Goal: Information Seeking & Learning: Learn about a topic

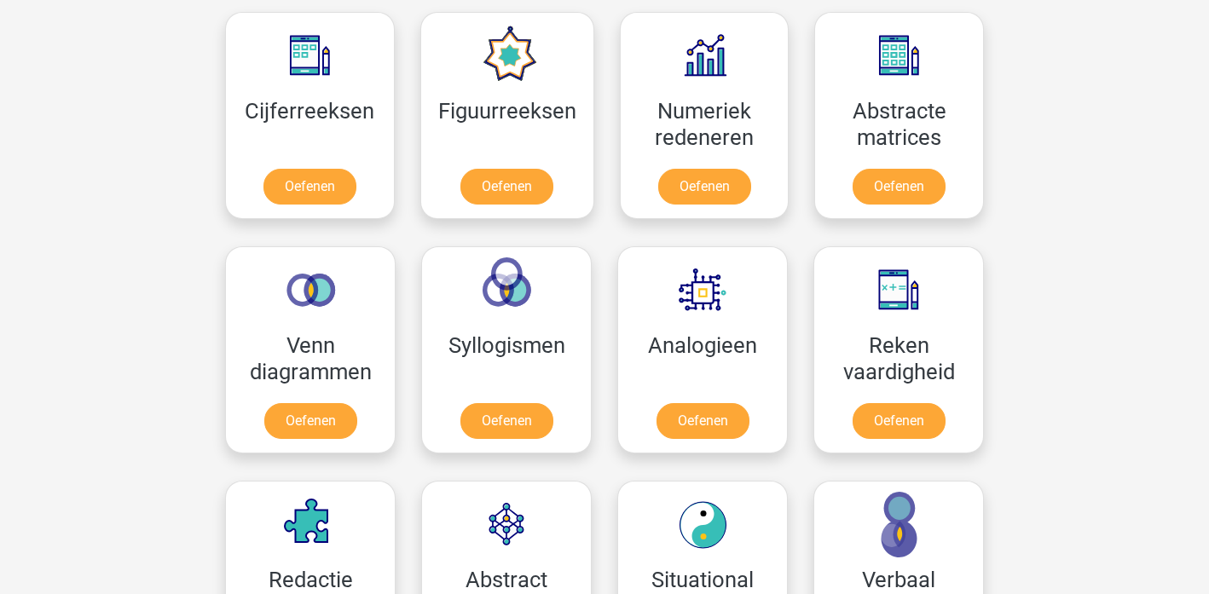
scroll to position [857, 0]
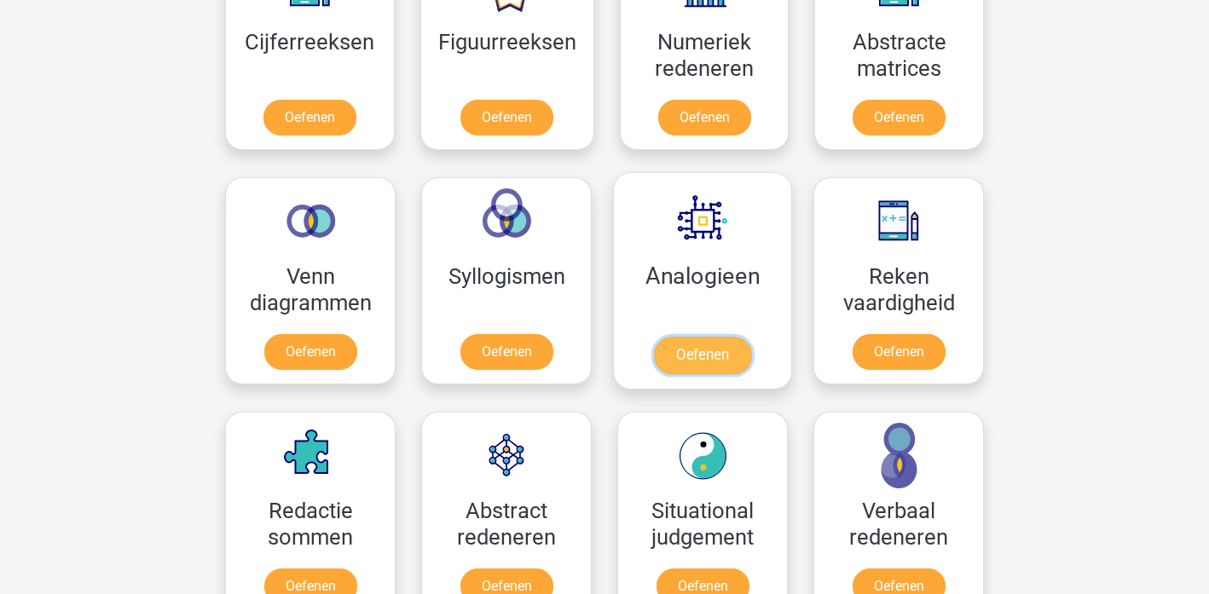
click at [683, 341] on link "Oefenen" at bounding box center [702, 356] width 97 height 38
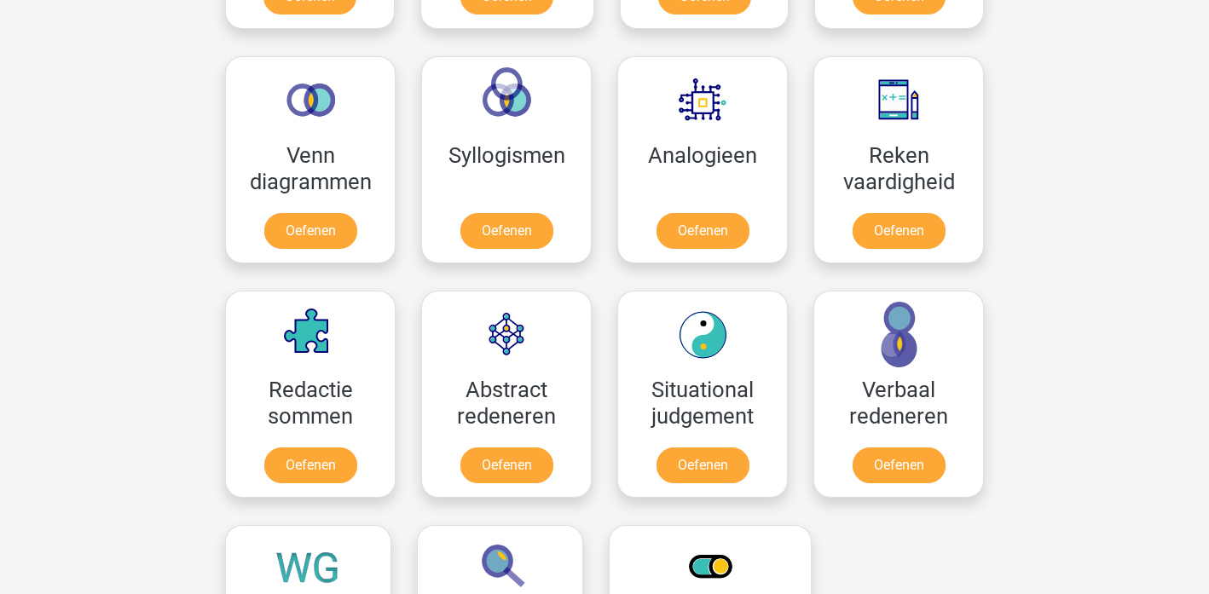
scroll to position [1014, 0]
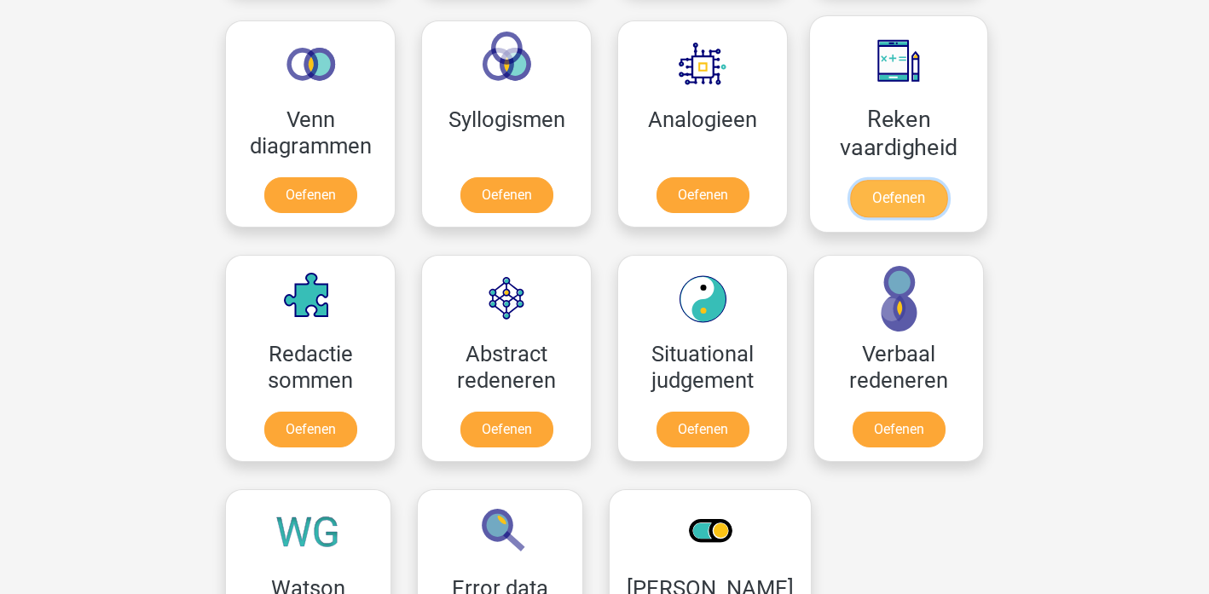
click at [928, 193] on link "Oefenen" at bounding box center [898, 199] width 97 height 38
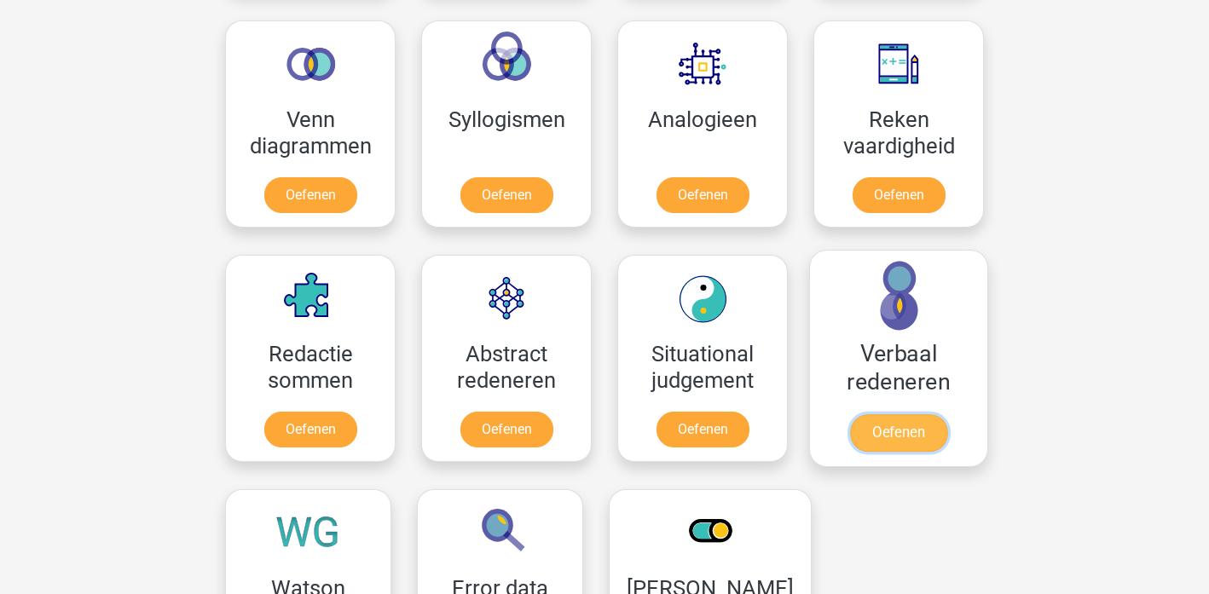
click at [887, 425] on link "Oefenen" at bounding box center [898, 433] width 97 height 38
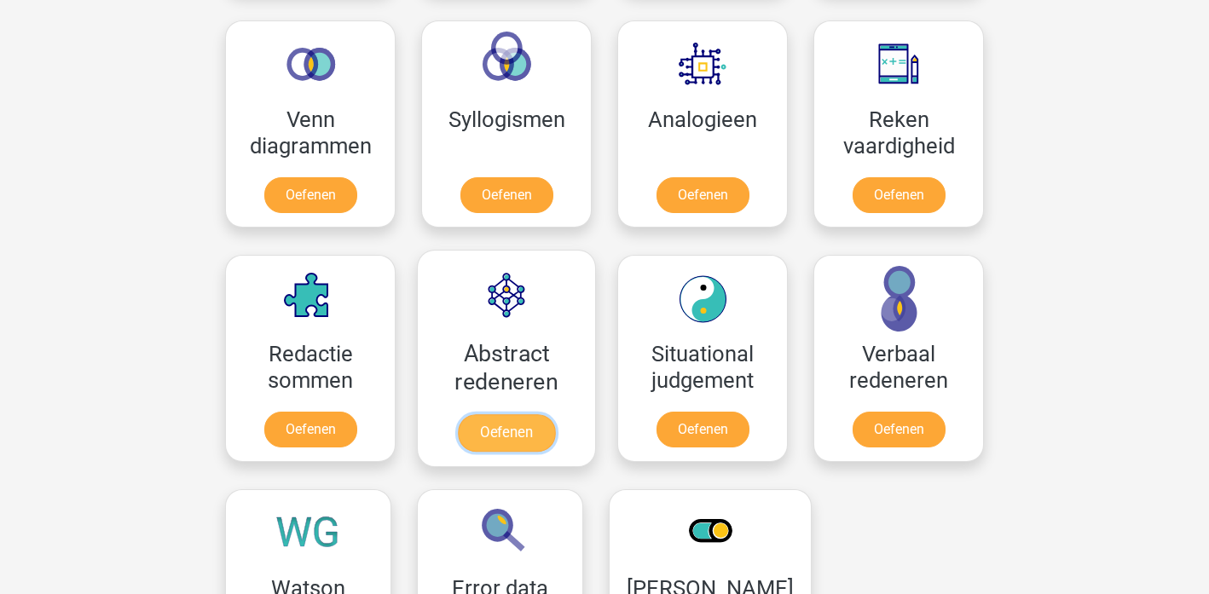
click at [508, 437] on link "Oefenen" at bounding box center [506, 433] width 97 height 38
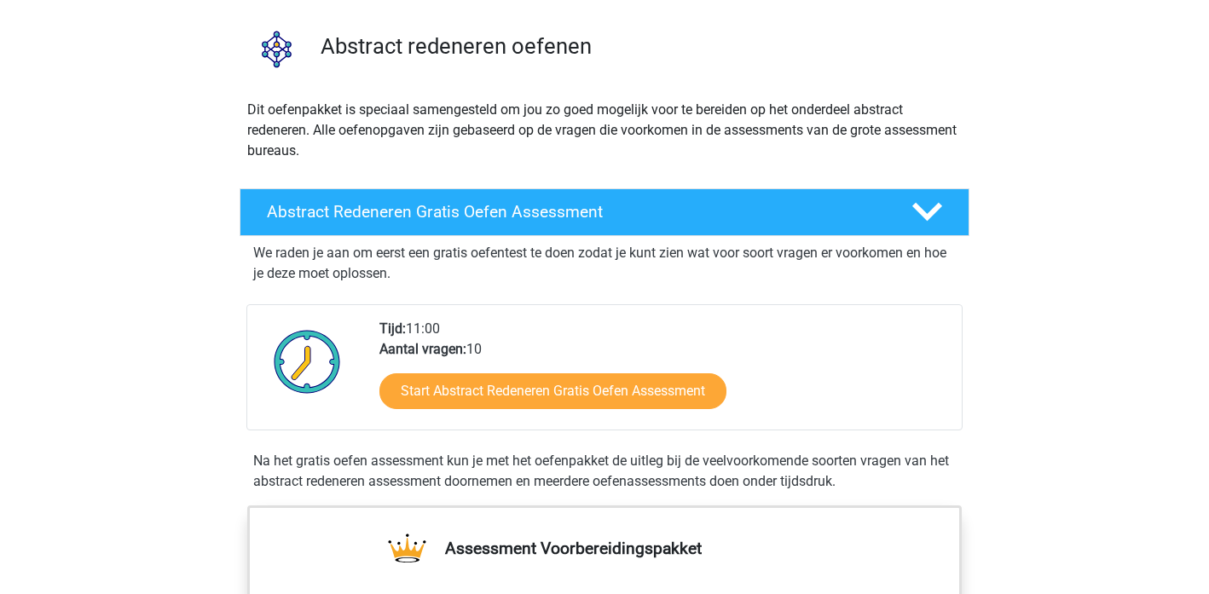
scroll to position [134, 0]
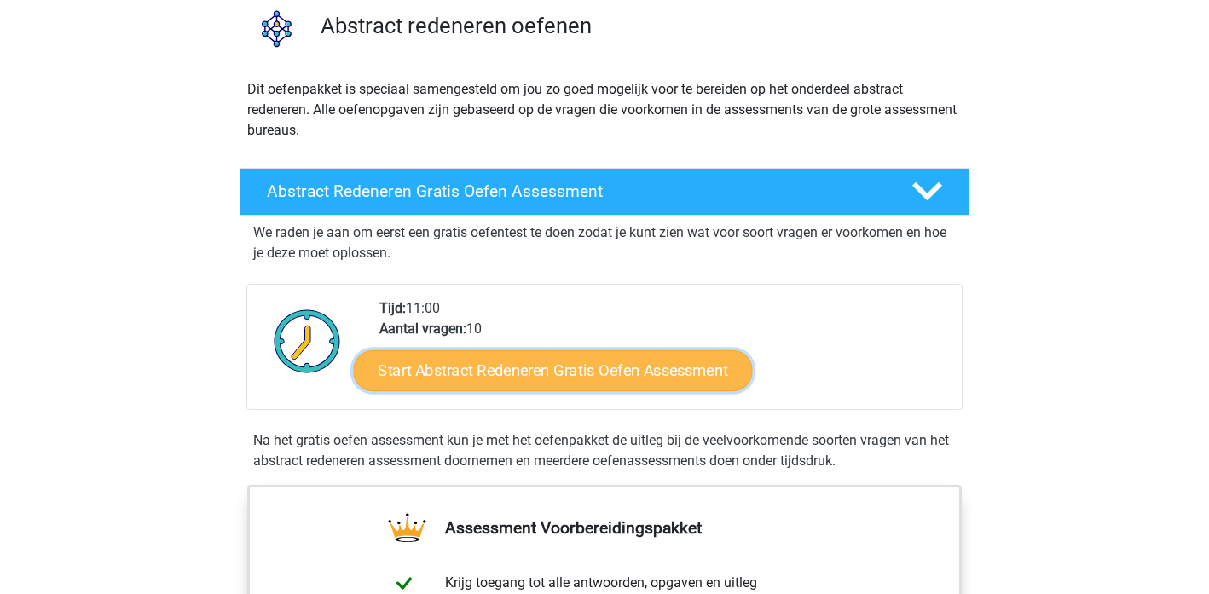
click at [511, 379] on link "Start Abstract Redeneren Gratis Oefen Assessment" at bounding box center [553, 370] width 399 height 41
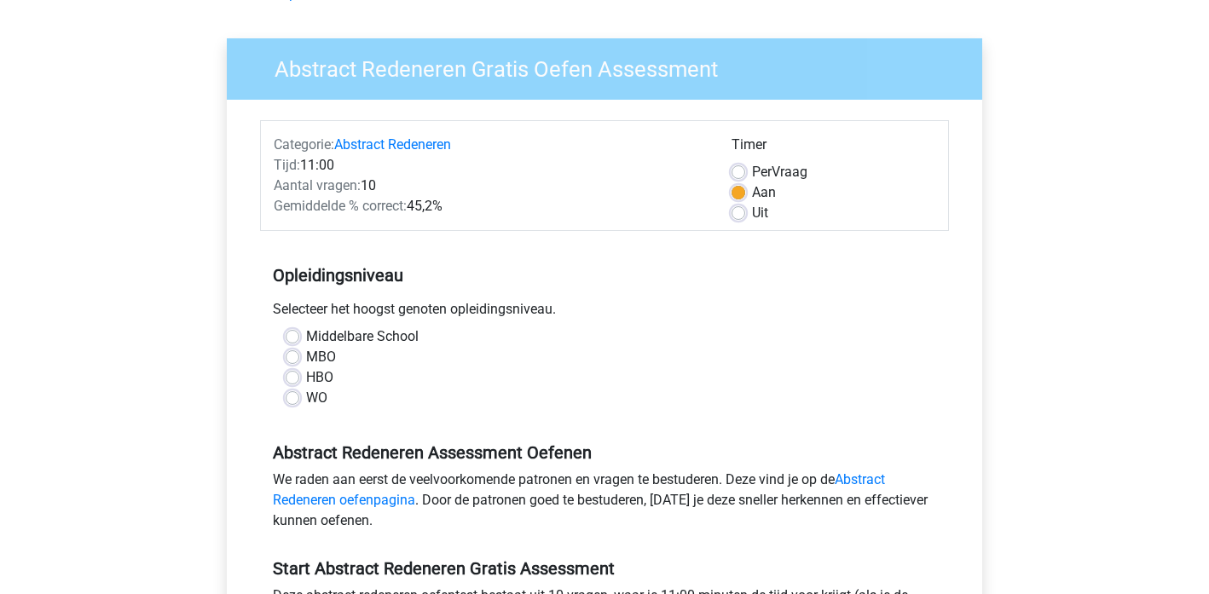
scroll to position [129, 0]
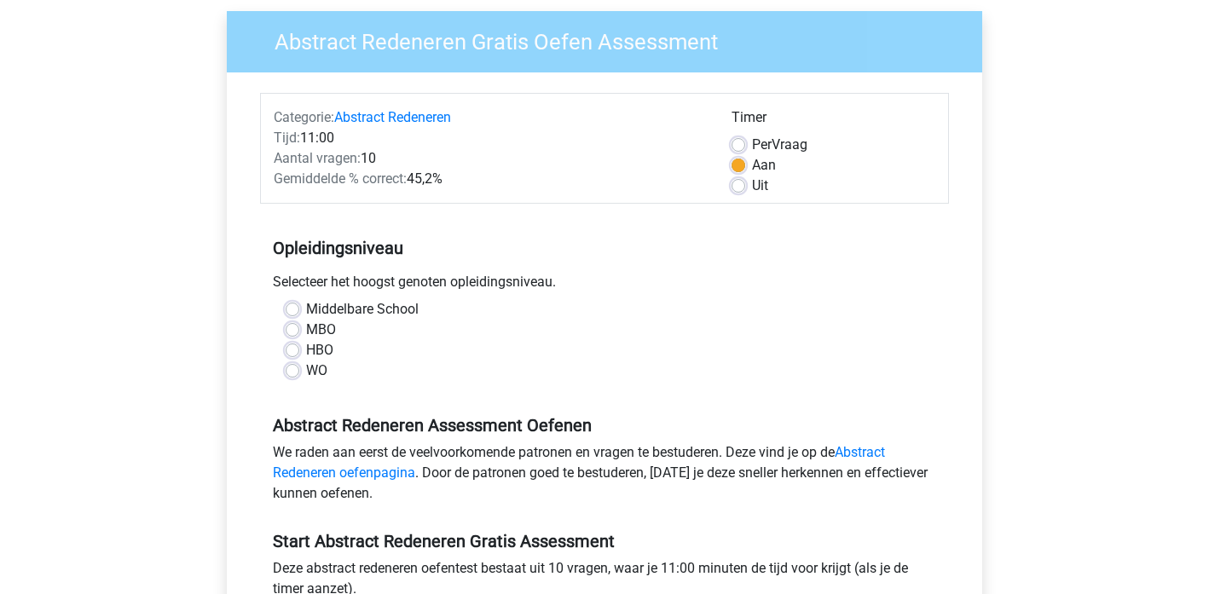
click at [299, 369] on div "WO" at bounding box center [605, 371] width 638 height 20
click at [306, 373] on label "WO" at bounding box center [316, 371] width 21 height 20
click at [294, 373] on input "WO" at bounding box center [293, 369] width 14 height 17
radio input "true"
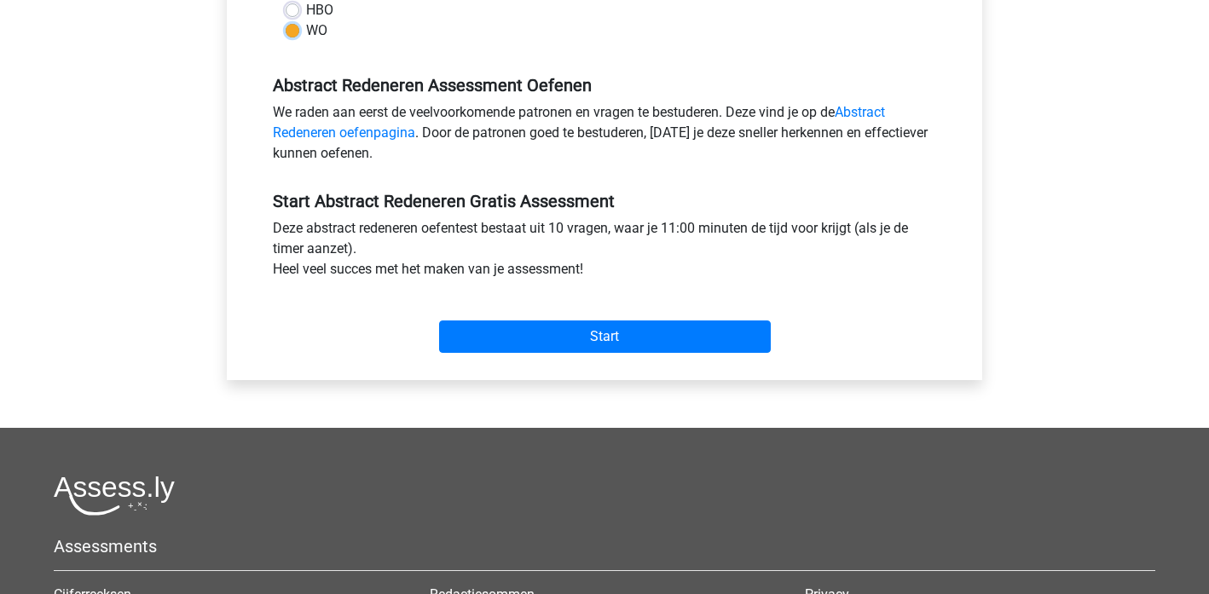
scroll to position [470, 0]
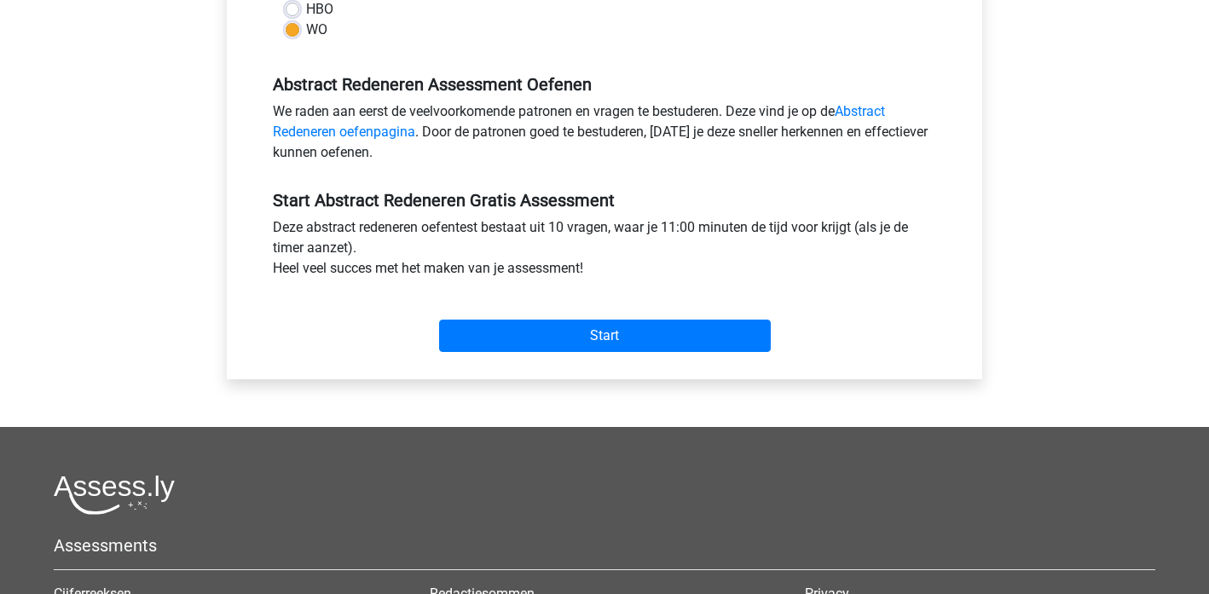
click at [579, 309] on div "Start" at bounding box center [604, 322] width 689 height 60
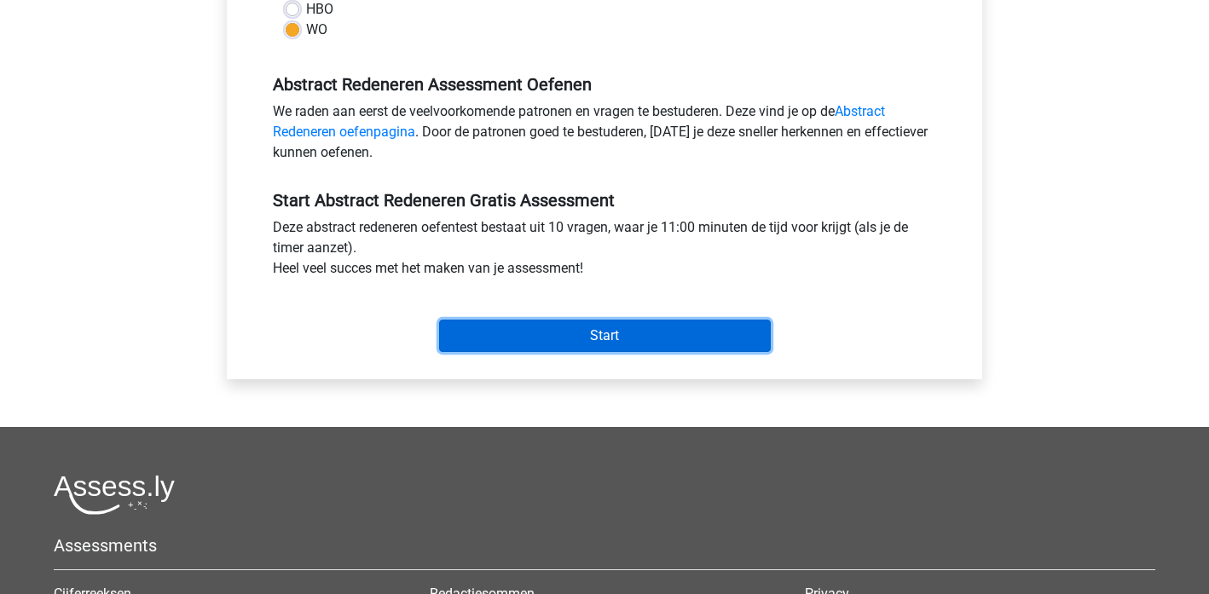
click at [594, 342] on input "Start" at bounding box center [605, 336] width 332 height 32
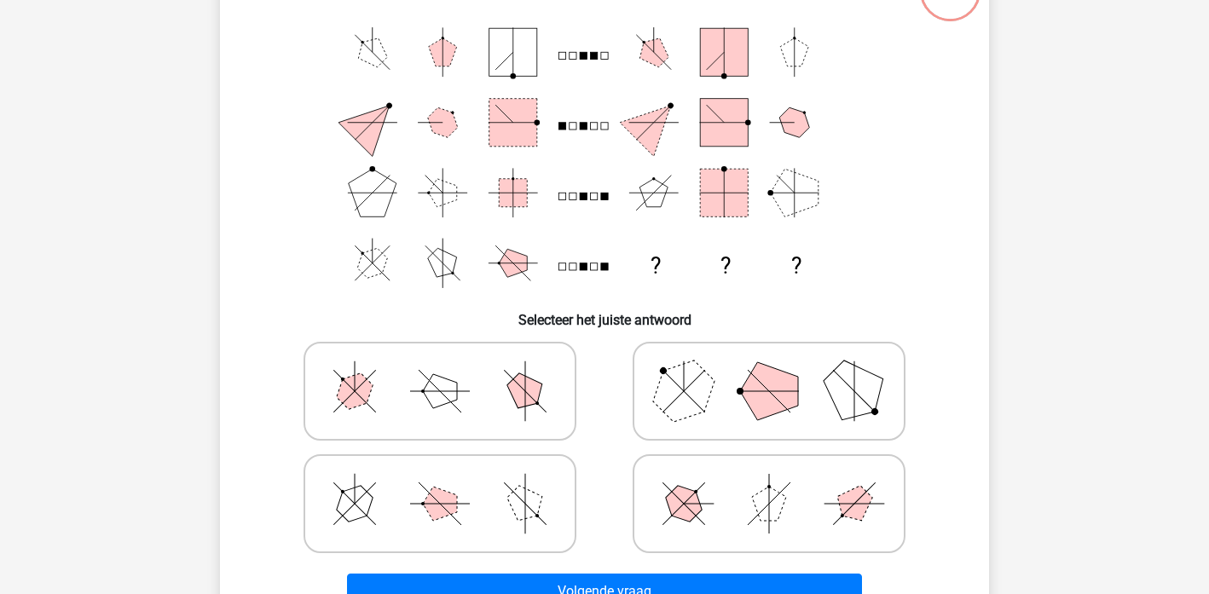
scroll to position [142, 0]
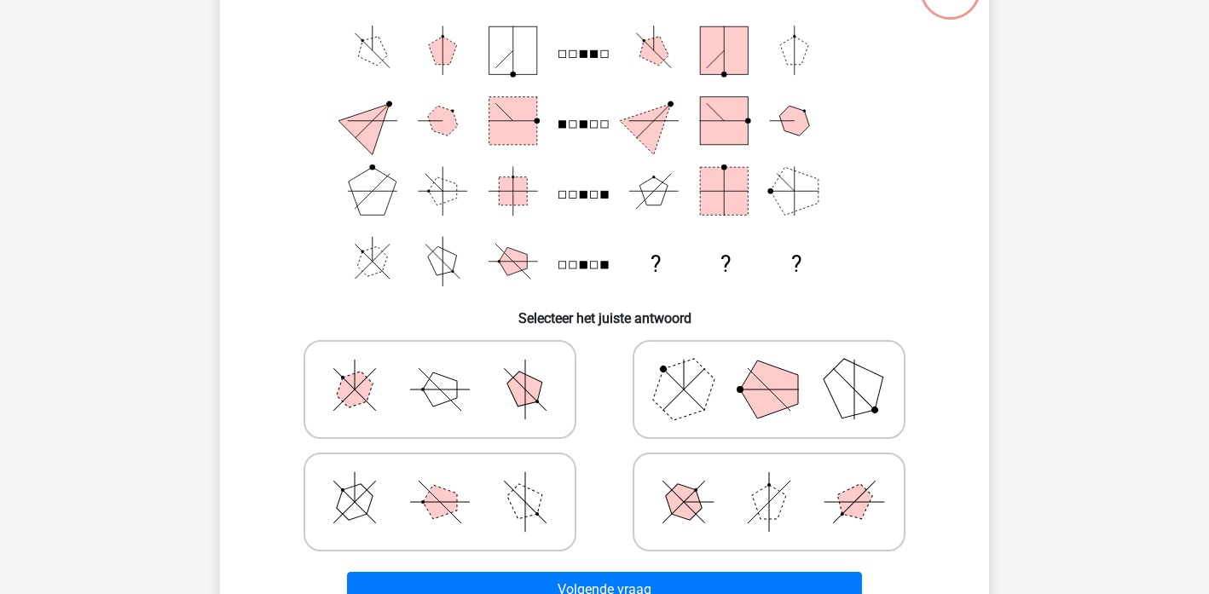
click at [789, 398] on polygon at bounding box center [769, 390] width 58 height 58
click at [780, 368] on input "radio" at bounding box center [774, 362] width 11 height 11
radio input "true"
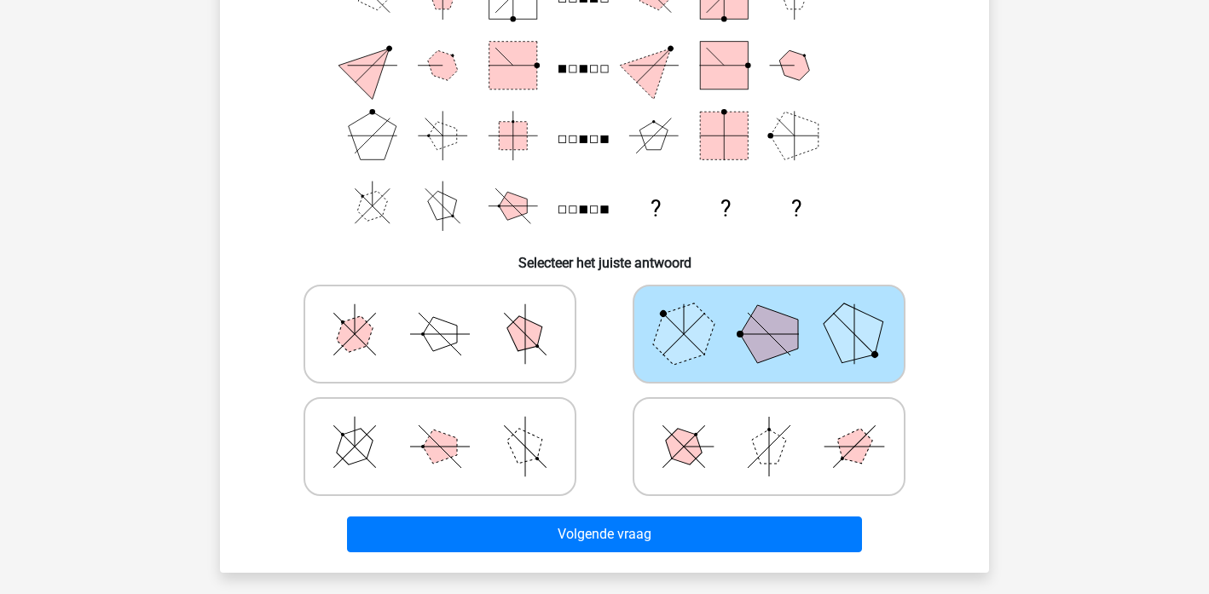
scroll to position [213, 0]
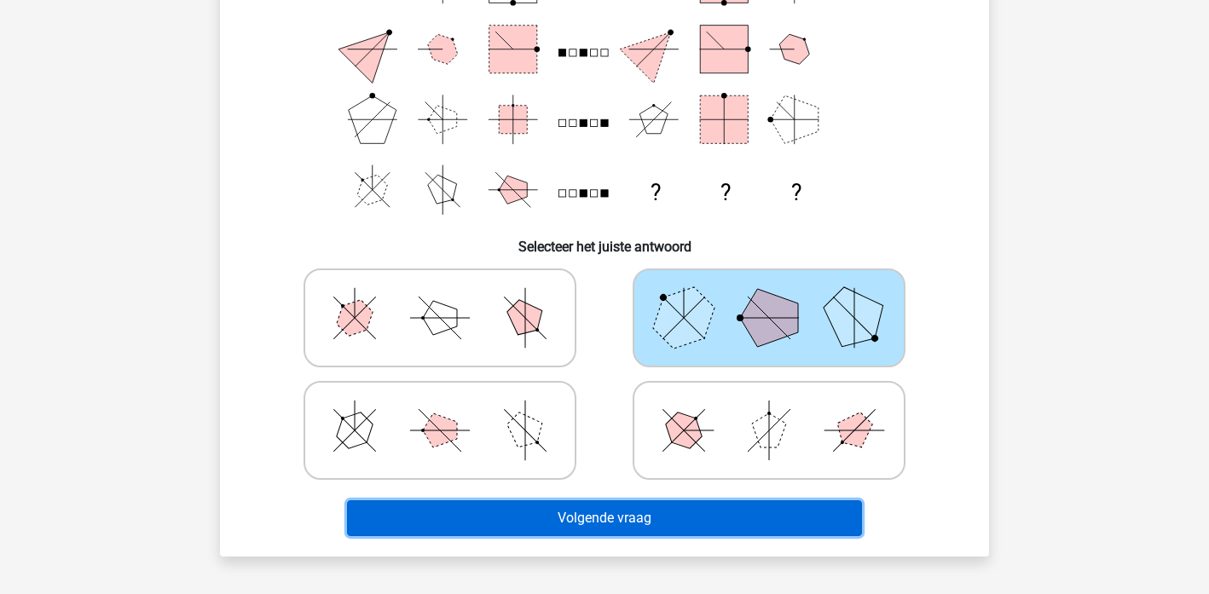
click at [736, 521] on button "Volgende vraag" at bounding box center [605, 518] width 516 height 36
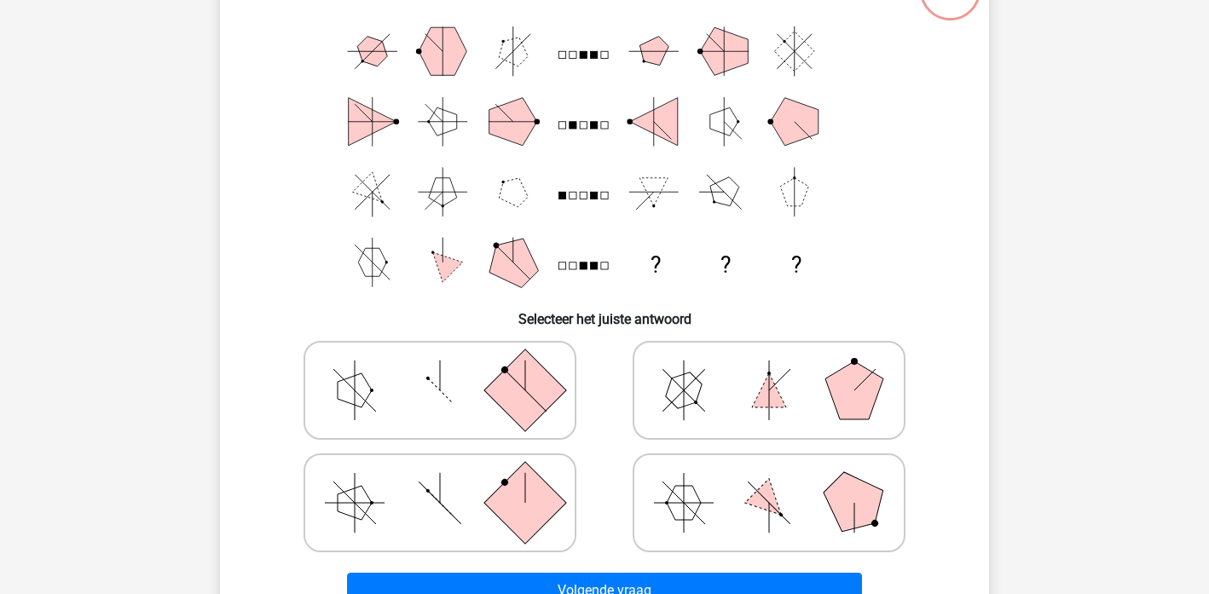
scroll to position [140, 0]
click at [749, 506] on icon at bounding box center [769, 503] width 256 height 85
click at [769, 483] on input "radio" at bounding box center [774, 476] width 11 height 11
radio input "true"
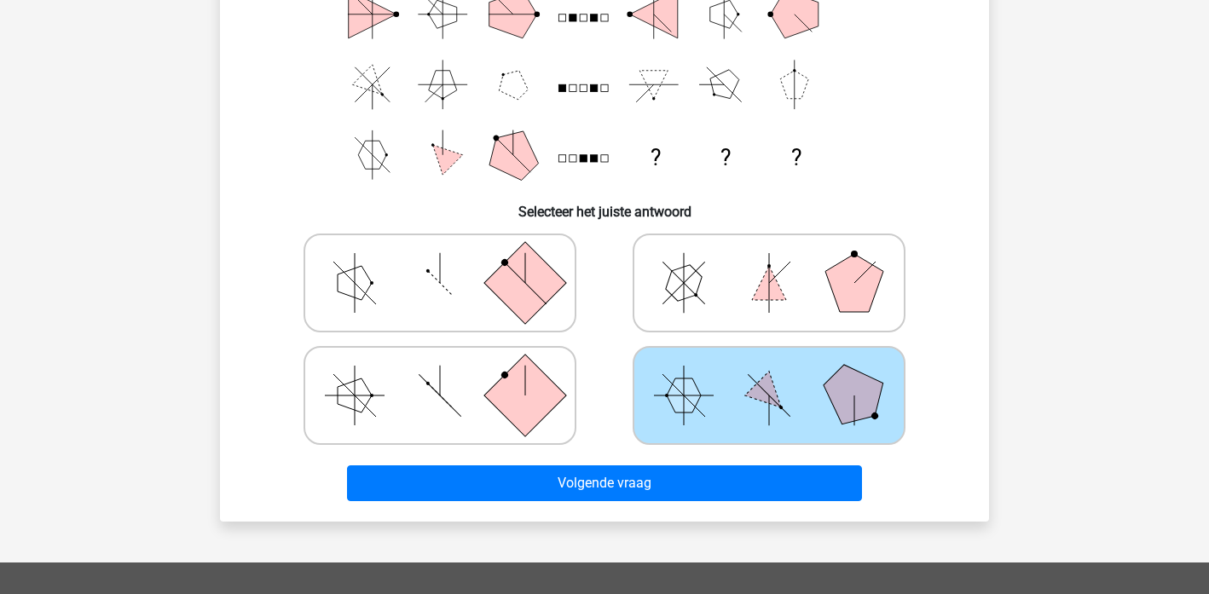
scroll to position [253, 0]
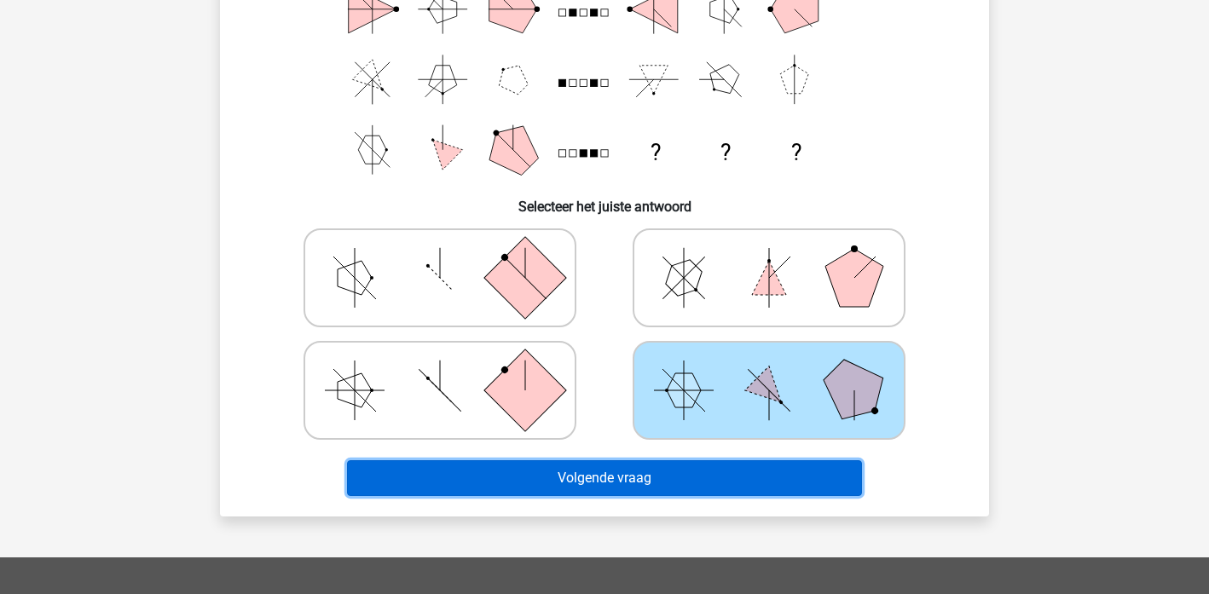
click at [644, 473] on button "Volgende vraag" at bounding box center [605, 478] width 516 height 36
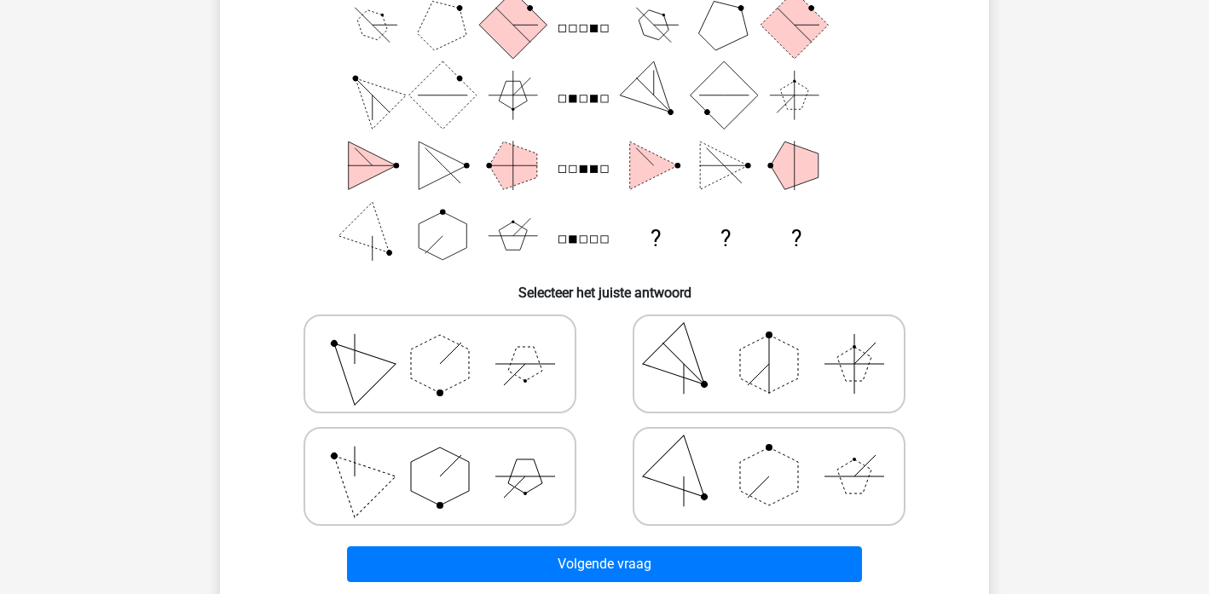
scroll to position [166, 0]
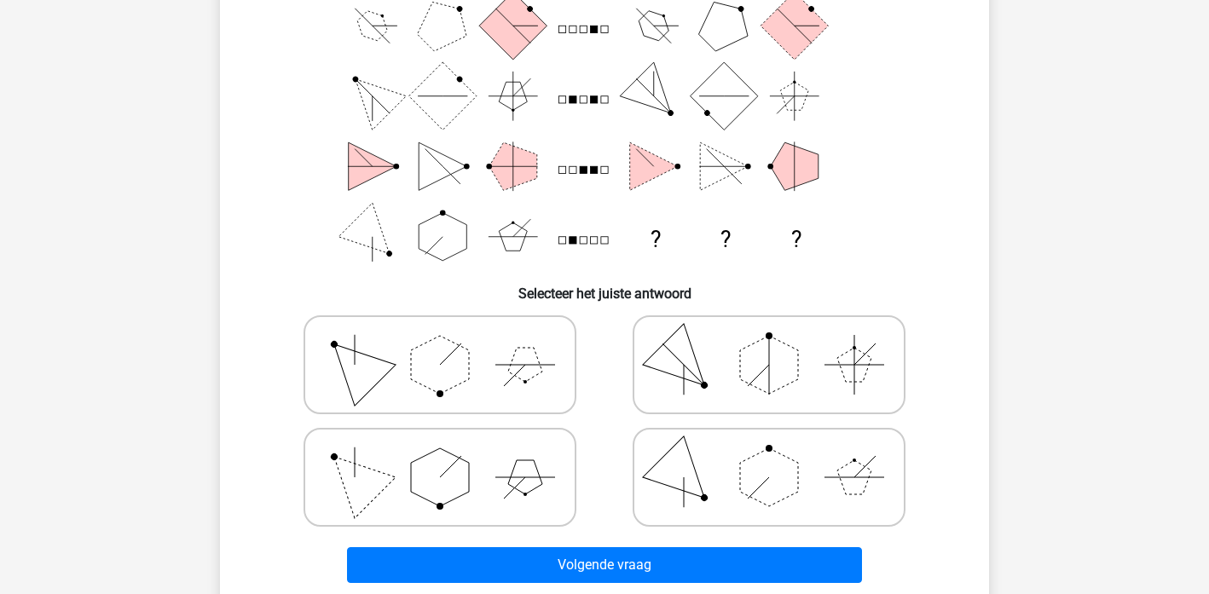
click at [467, 367] on polygon at bounding box center [440, 365] width 58 height 58
click at [451, 344] on input "radio" at bounding box center [445, 338] width 11 height 11
radio input "true"
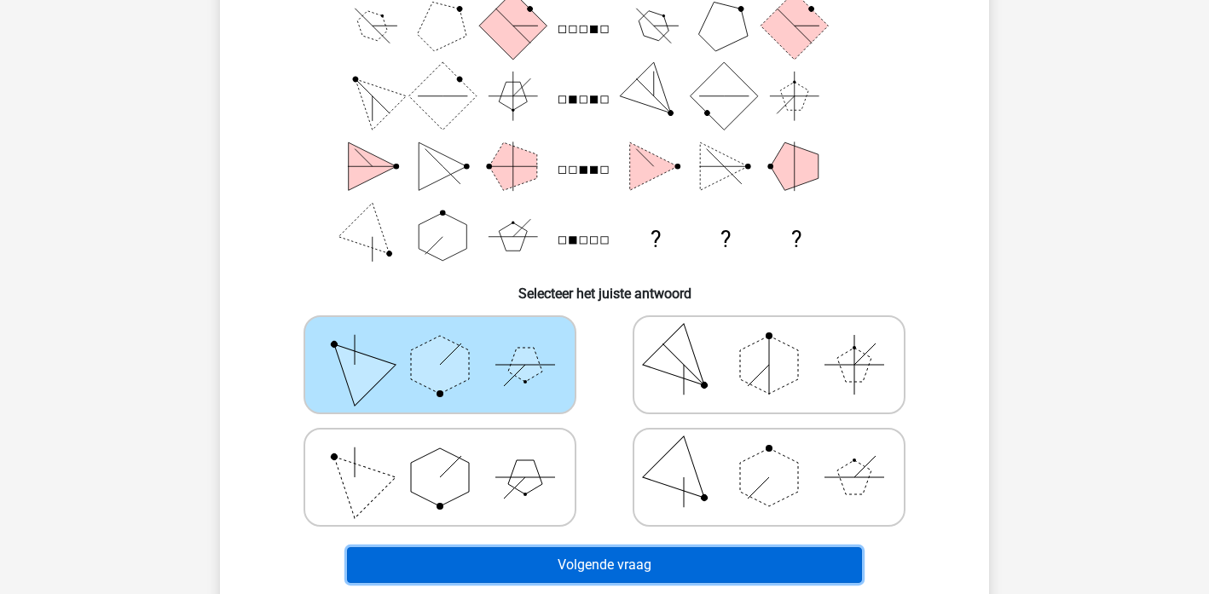
click at [578, 568] on button "Volgende vraag" at bounding box center [605, 565] width 516 height 36
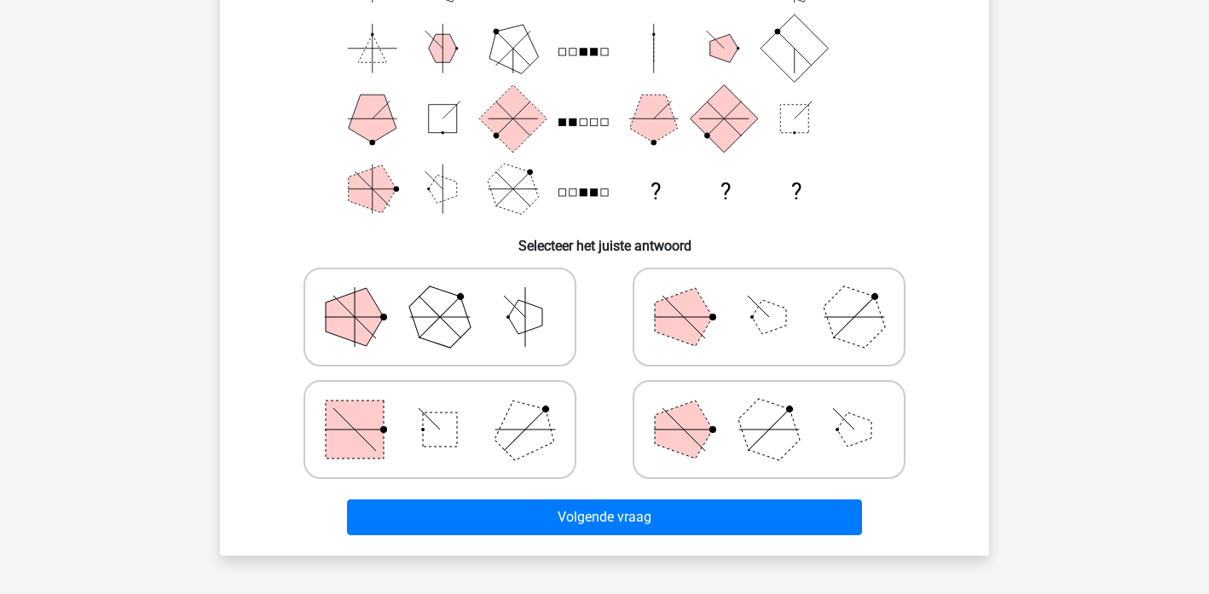
scroll to position [210, 0]
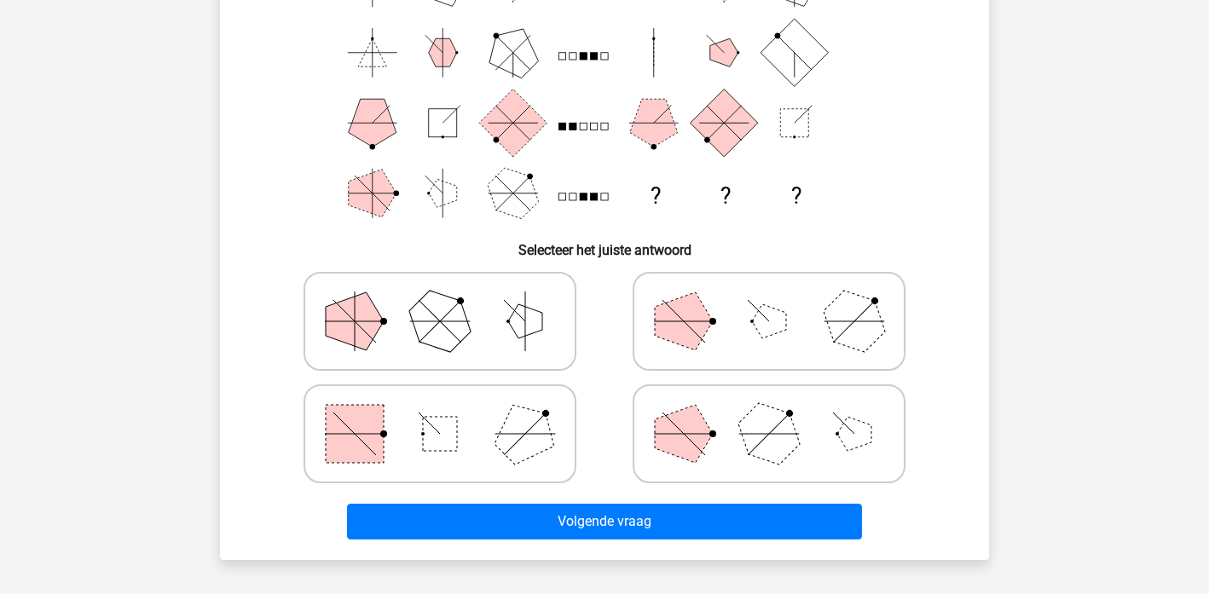
click at [786, 434] on polygon at bounding box center [769, 434] width 82 height 82
click at [780, 413] on input "radio" at bounding box center [774, 407] width 11 height 11
radio input "true"
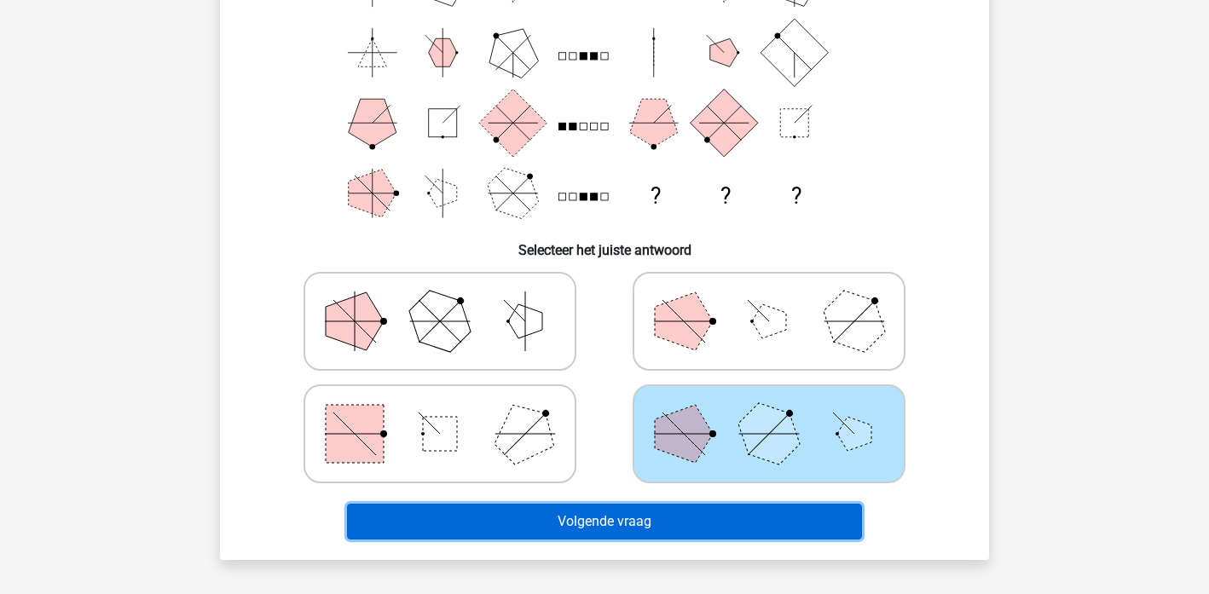
click at [709, 529] on button "Volgende vraag" at bounding box center [605, 522] width 516 height 36
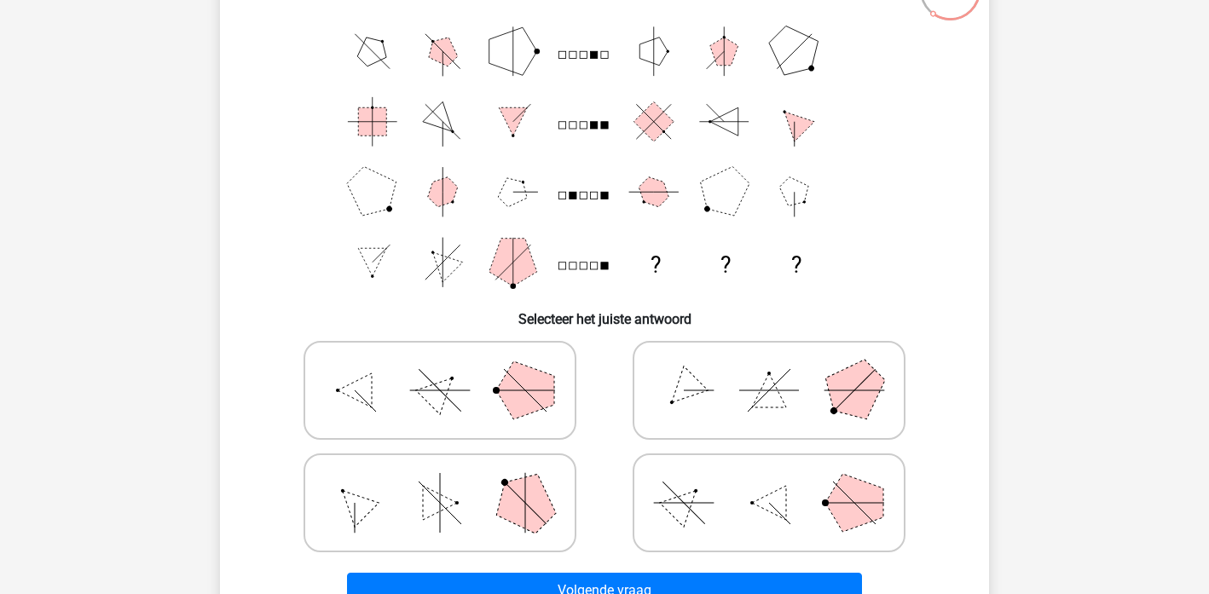
scroll to position [146, 0]
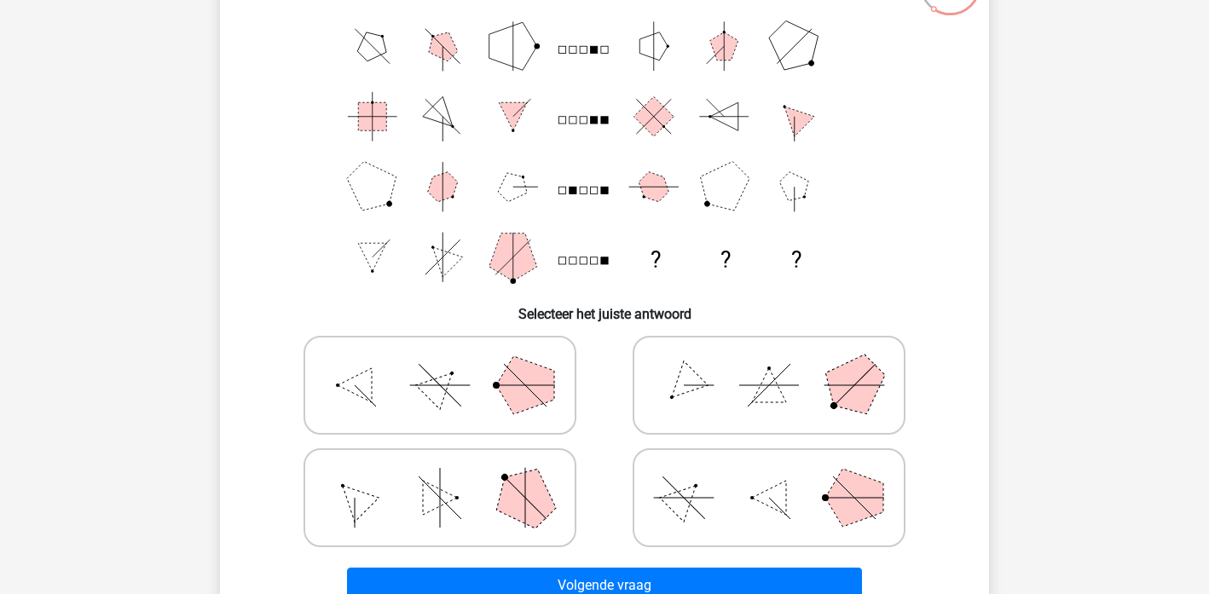
click at [761, 379] on icon at bounding box center [769, 385] width 256 height 85
click at [769, 364] on input "radio" at bounding box center [774, 358] width 11 height 11
radio input "true"
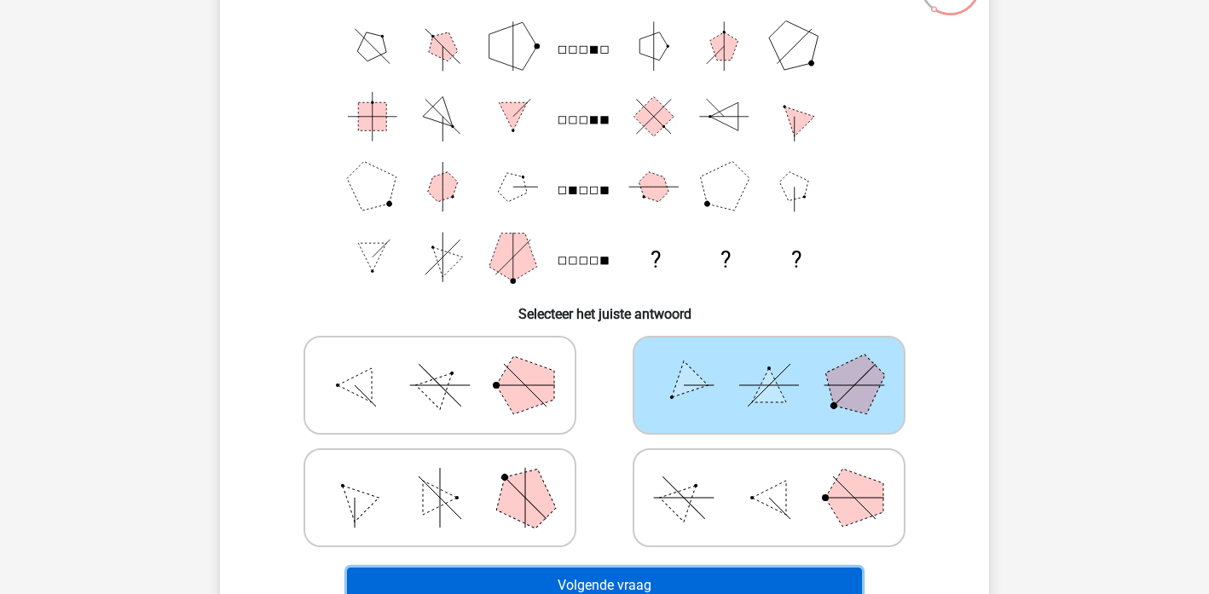
click at [658, 581] on button "Volgende vraag" at bounding box center [605, 586] width 516 height 36
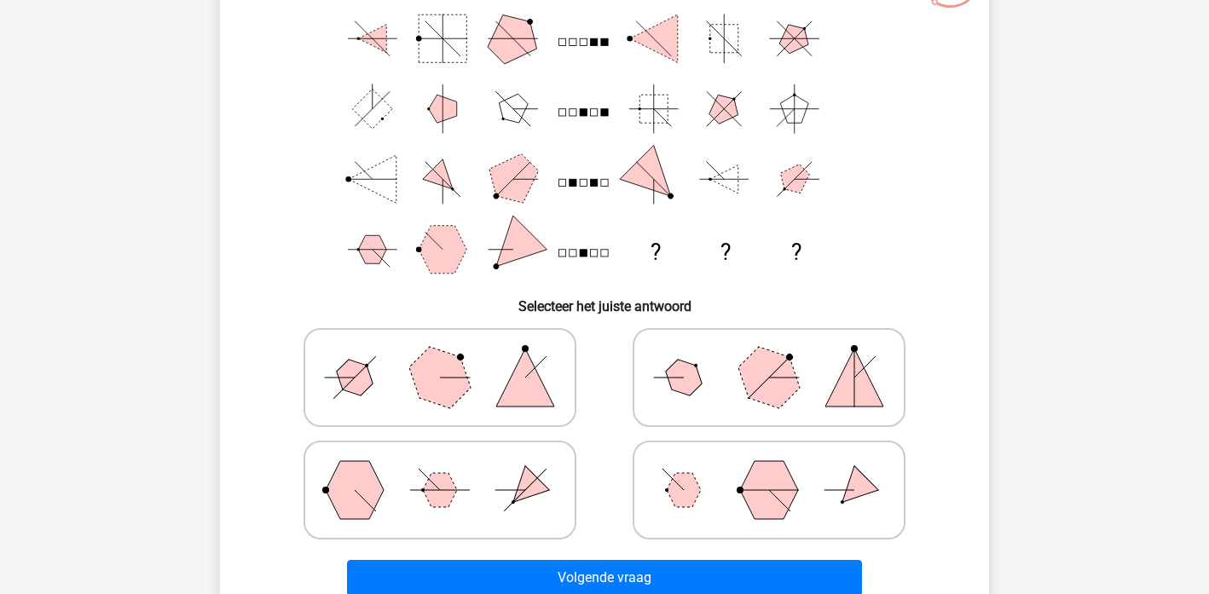
scroll to position [169, 0]
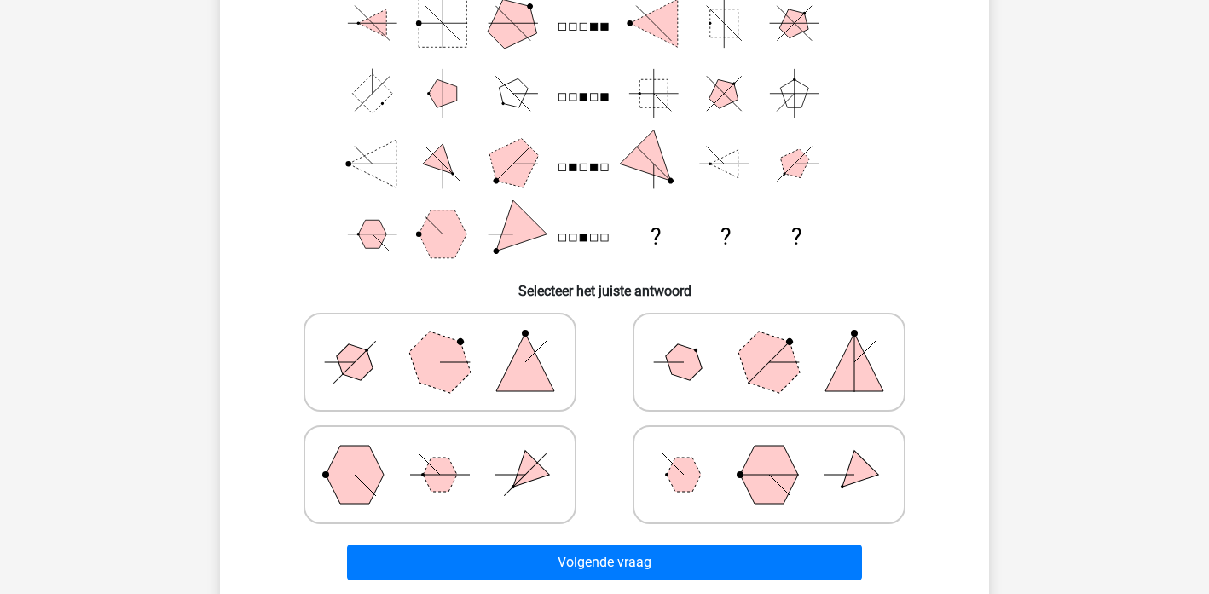
click at [740, 343] on icon at bounding box center [769, 362] width 256 height 85
click at [769, 341] on input "radio" at bounding box center [774, 335] width 11 height 11
radio input "true"
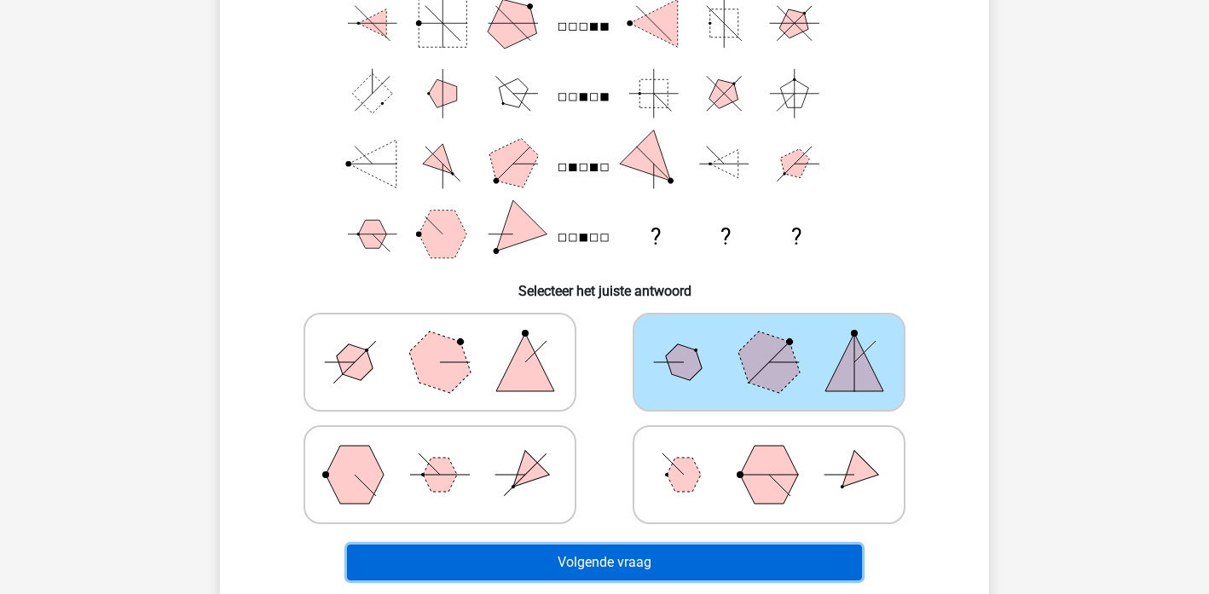
click at [649, 556] on button "Volgende vraag" at bounding box center [605, 563] width 516 height 36
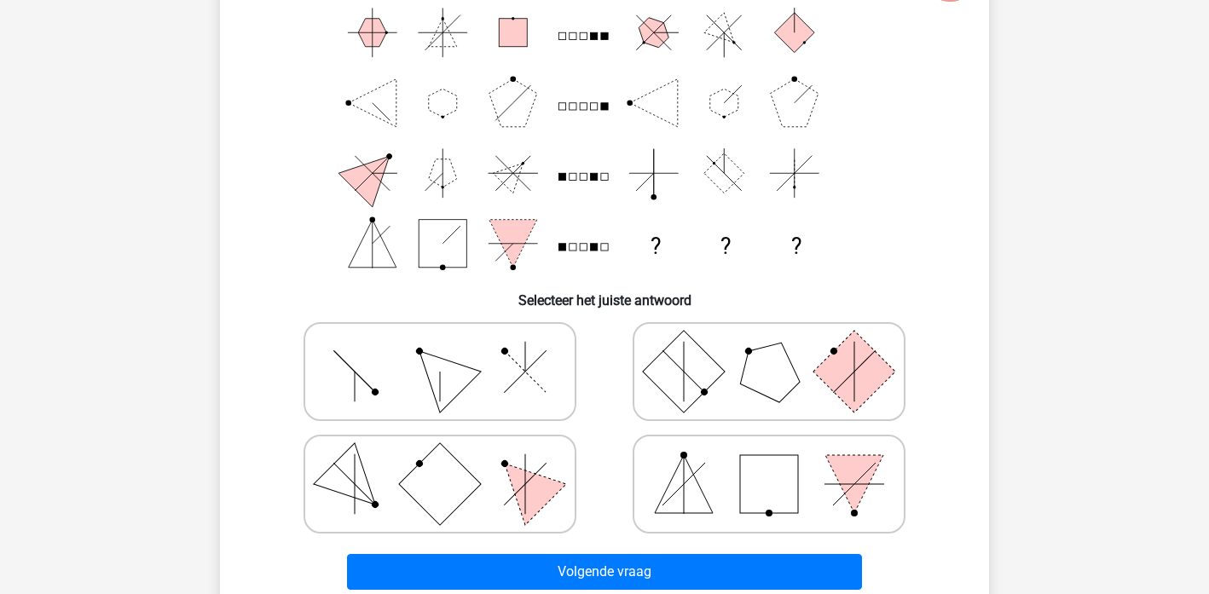
scroll to position [173, 0]
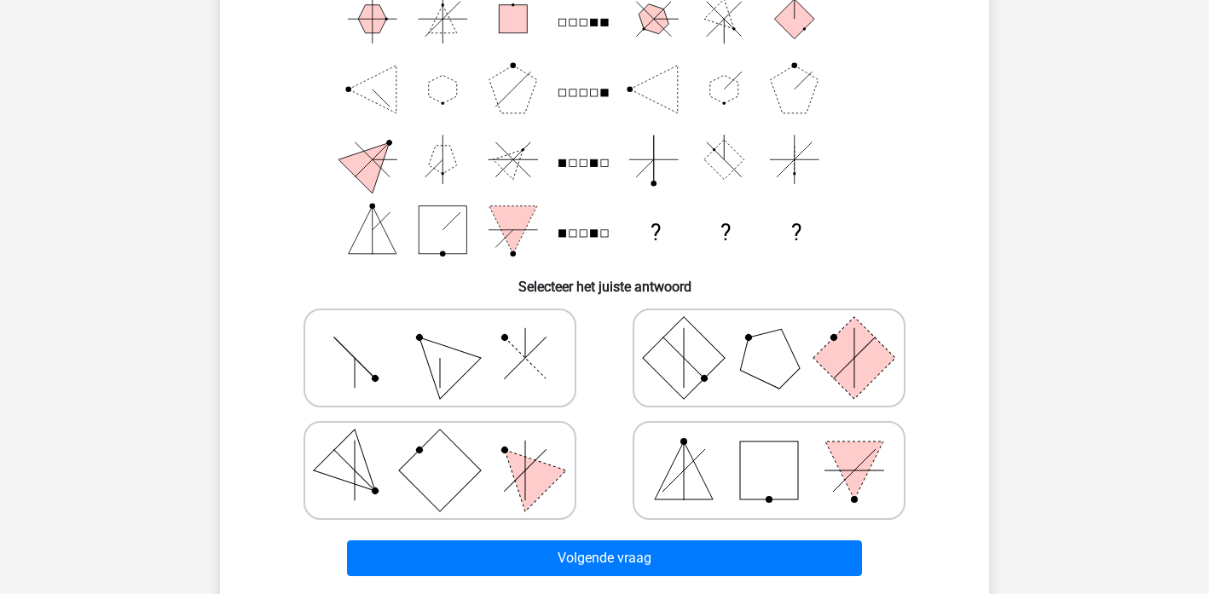
click at [487, 469] on icon at bounding box center [440, 470] width 256 height 85
click at [451, 449] on input "radio" at bounding box center [445, 443] width 11 height 11
radio input "true"
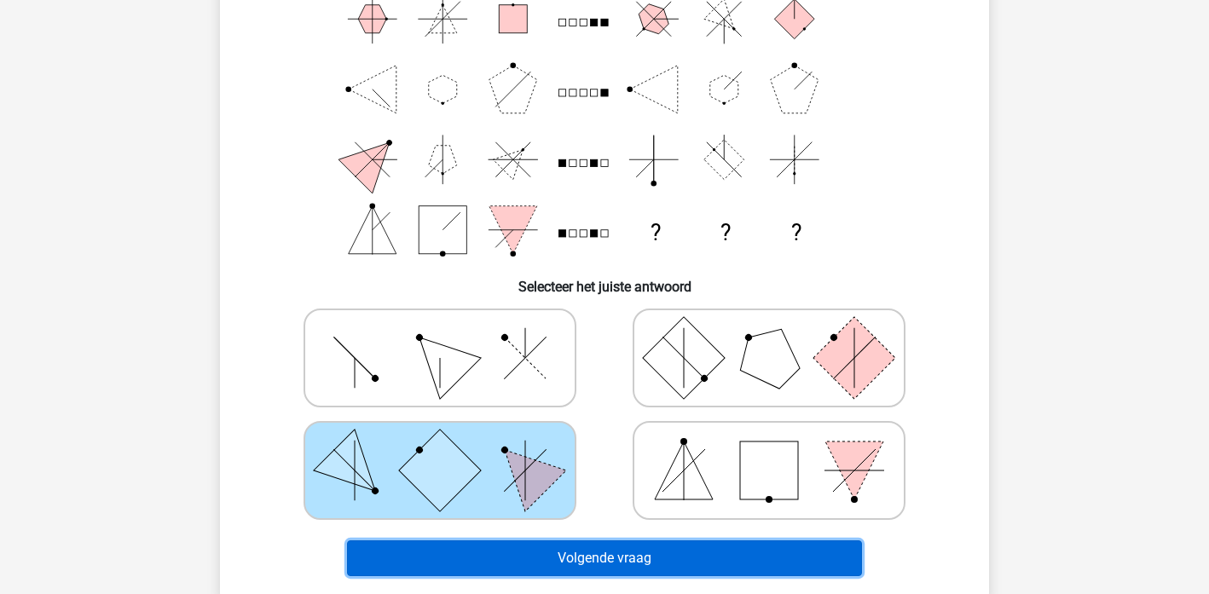
click at [728, 550] on button "Volgende vraag" at bounding box center [605, 559] width 516 height 36
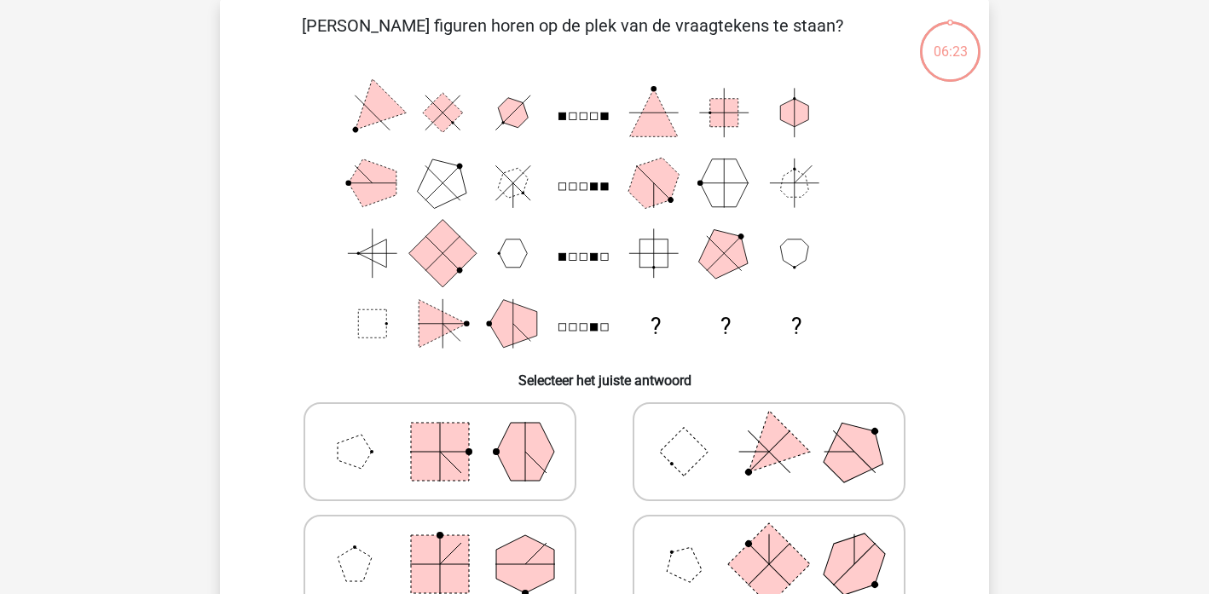
scroll to position [78, 0]
click at [817, 444] on icon at bounding box center [769, 452] width 256 height 85
click at [780, 431] on input "radio" at bounding box center [774, 425] width 11 height 11
radio input "true"
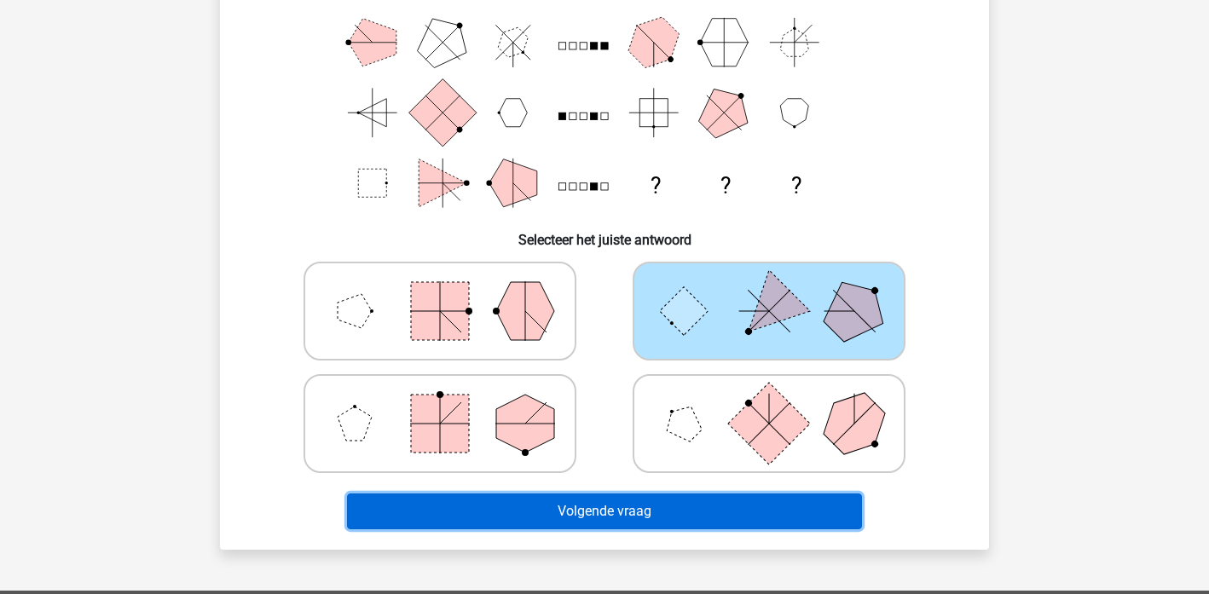
click at [705, 523] on button "Volgende vraag" at bounding box center [605, 512] width 516 height 36
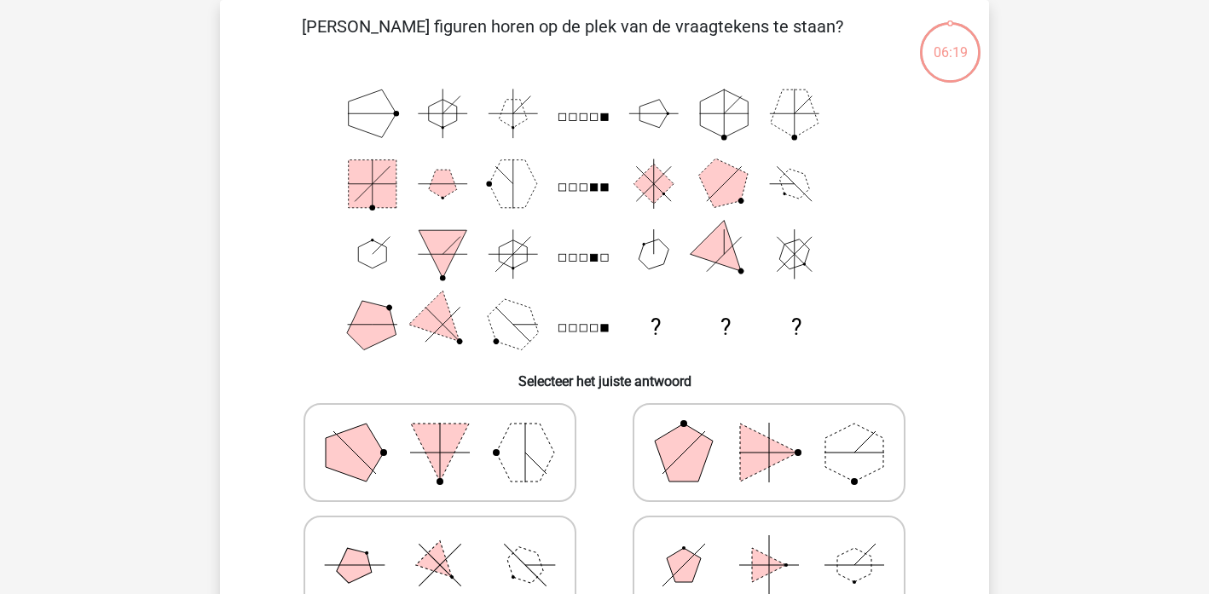
click at [737, 435] on icon at bounding box center [769, 452] width 256 height 85
click at [769, 431] on input "radio" at bounding box center [774, 425] width 11 height 11
radio input "true"
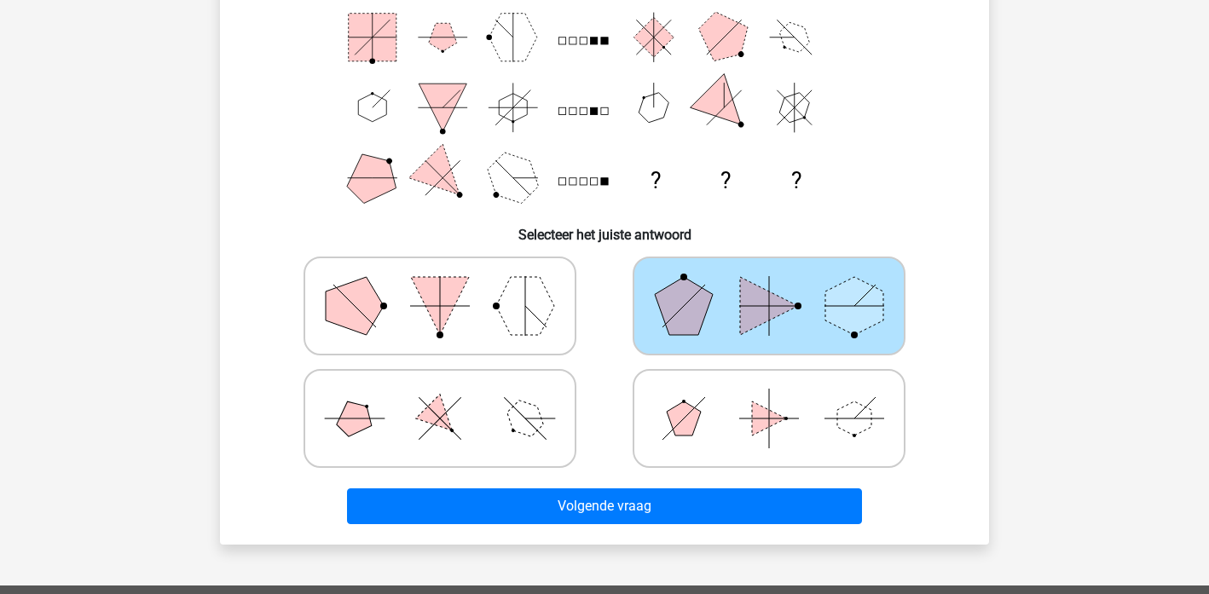
scroll to position [256, 0]
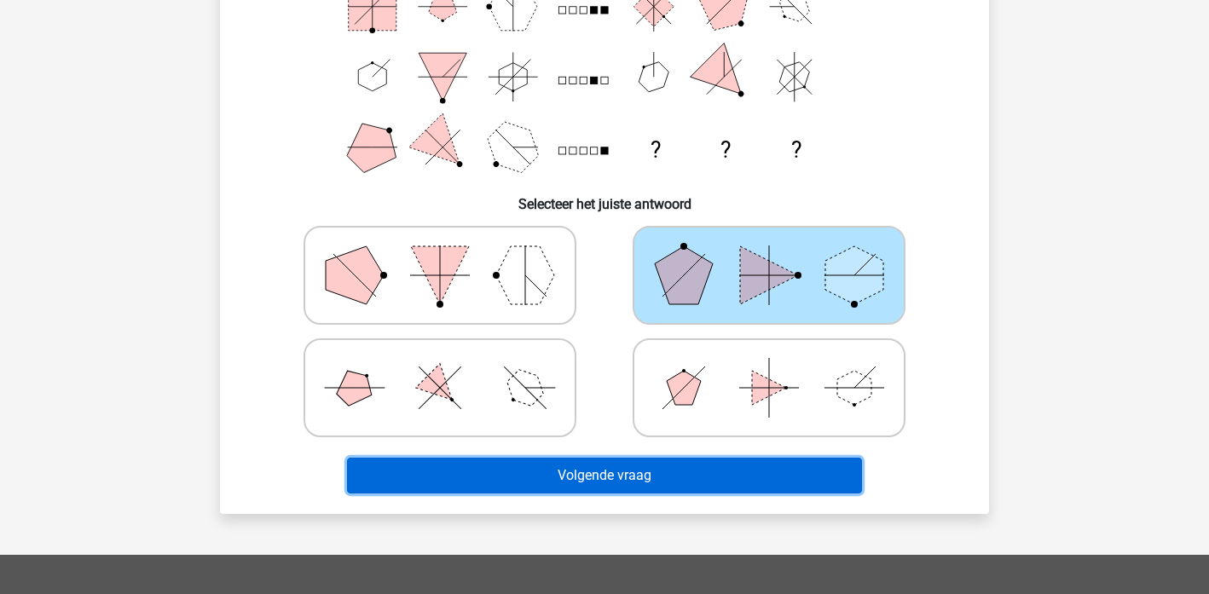
click at [655, 478] on button "Volgende vraag" at bounding box center [605, 476] width 516 height 36
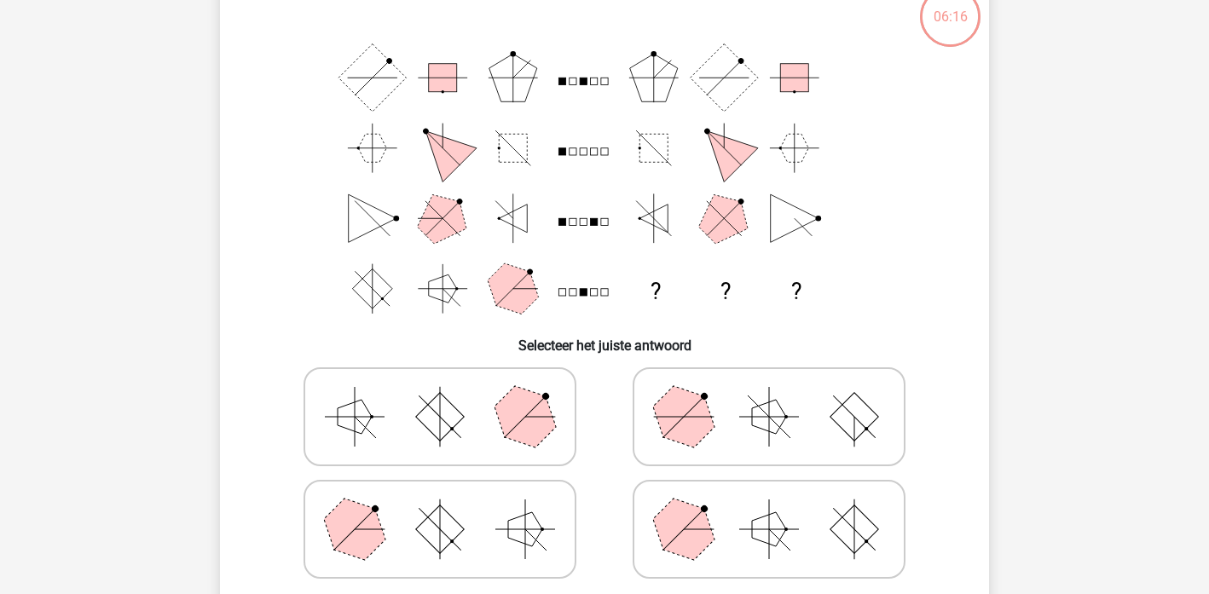
scroll to position [78, 0]
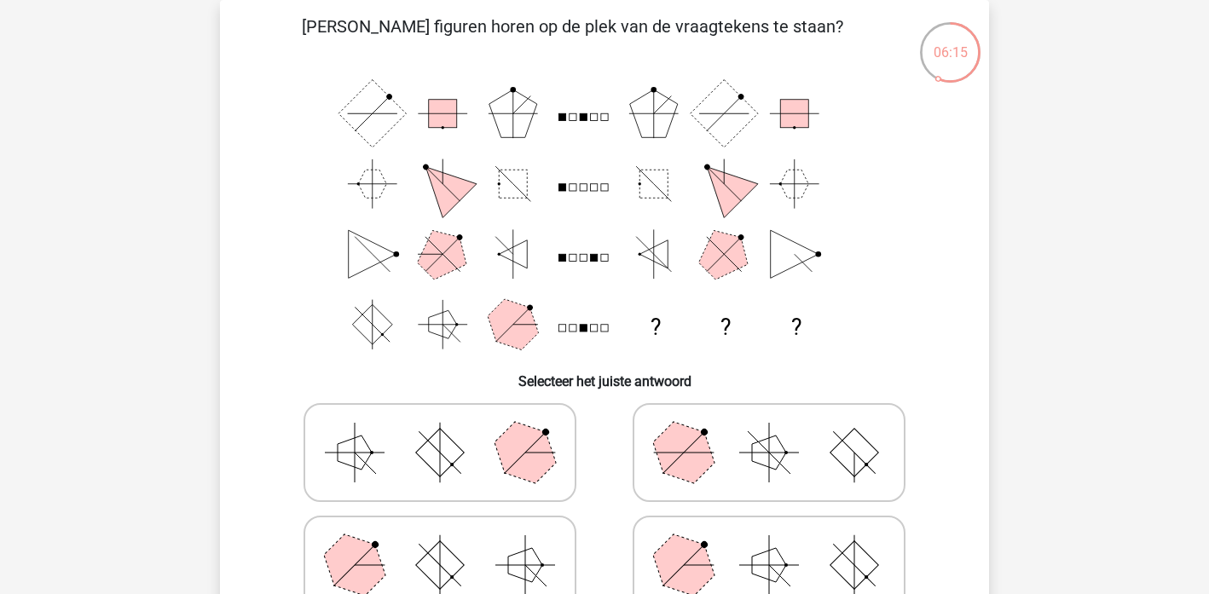
click at [679, 466] on polygon at bounding box center [684, 453] width 82 height 82
click at [769, 431] on input "radio" at bounding box center [774, 425] width 11 height 11
radio input "true"
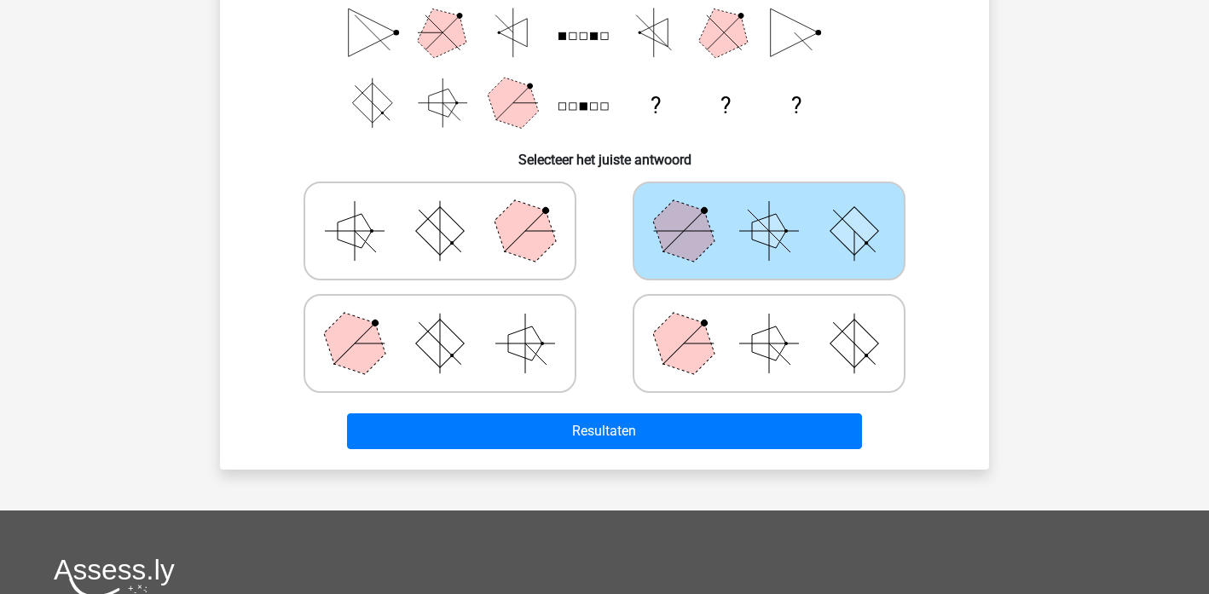
scroll to position [304, 0]
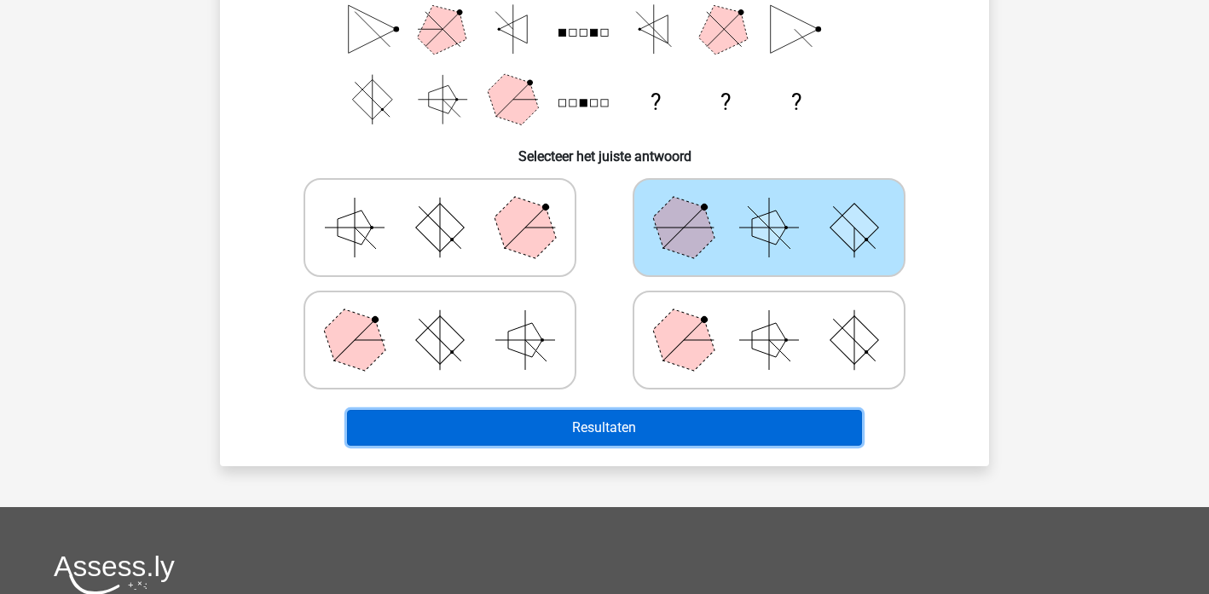
click at [635, 437] on button "Resultaten" at bounding box center [605, 428] width 516 height 36
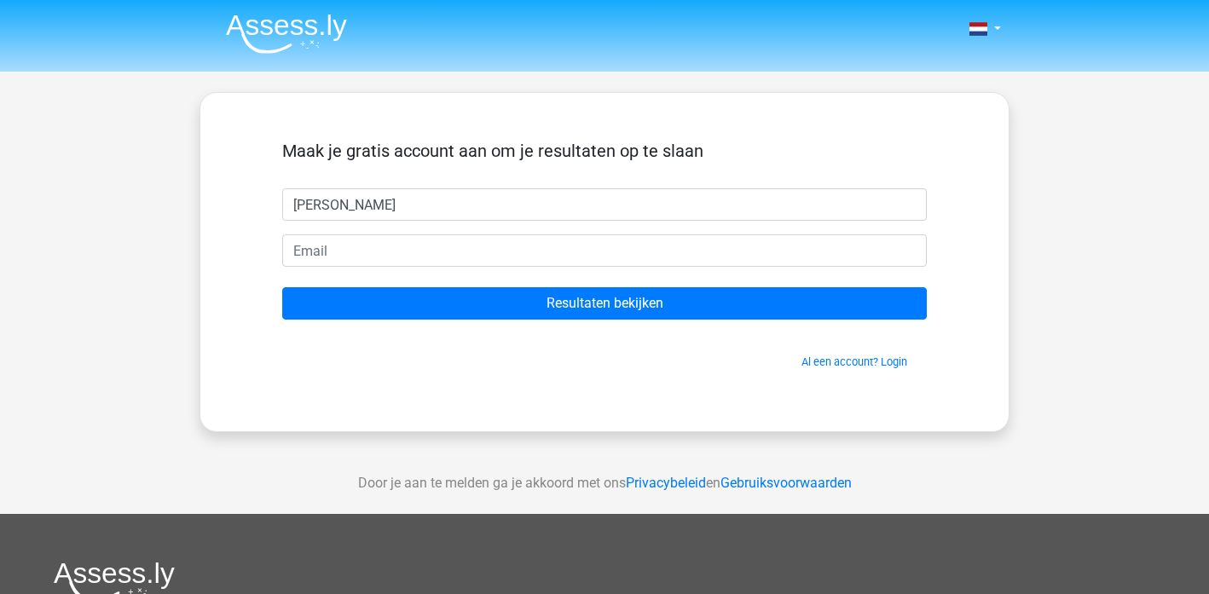
type input "[PERSON_NAME]"
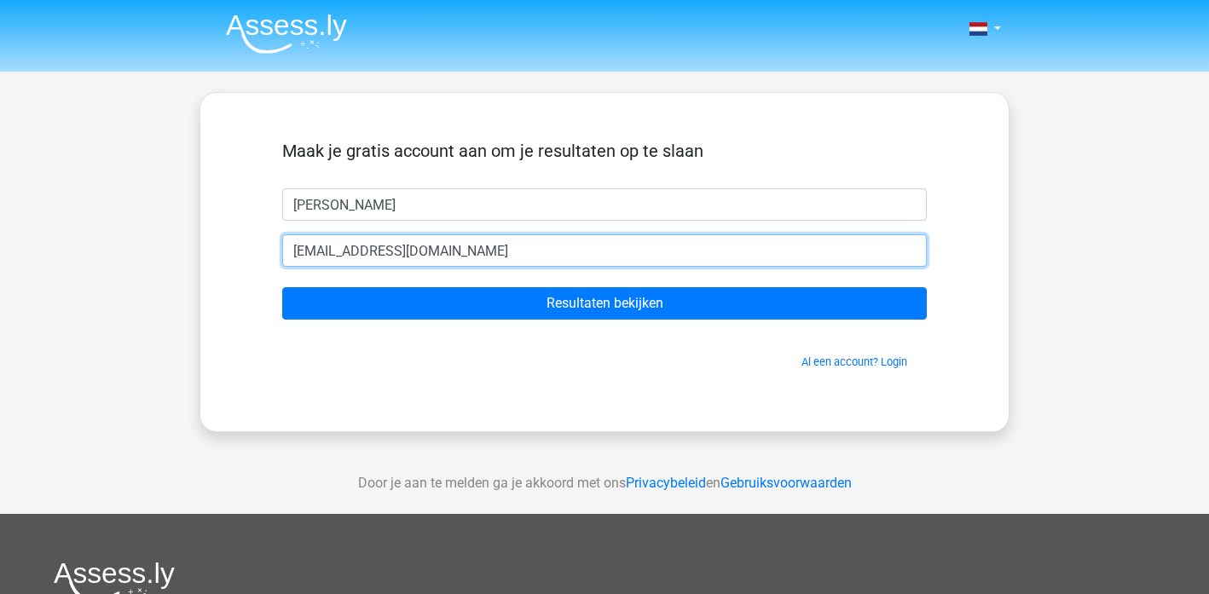
type input "[EMAIL_ADDRESS][DOMAIN_NAME]"
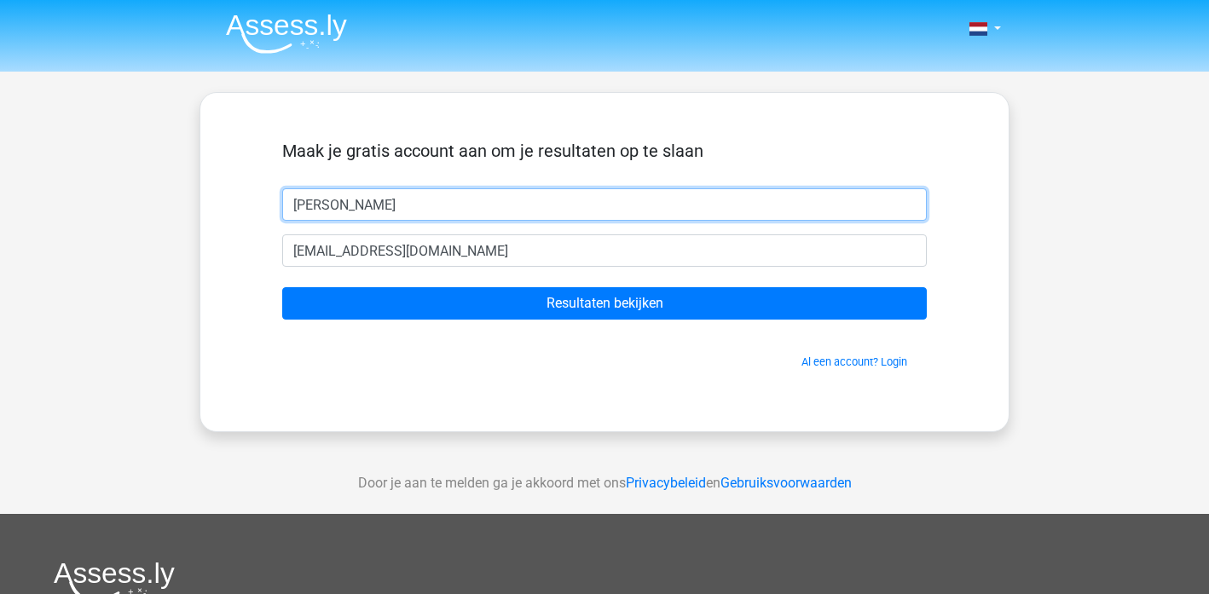
click at [443, 213] on input "[PERSON_NAME]" at bounding box center [604, 204] width 645 height 32
type input "j"
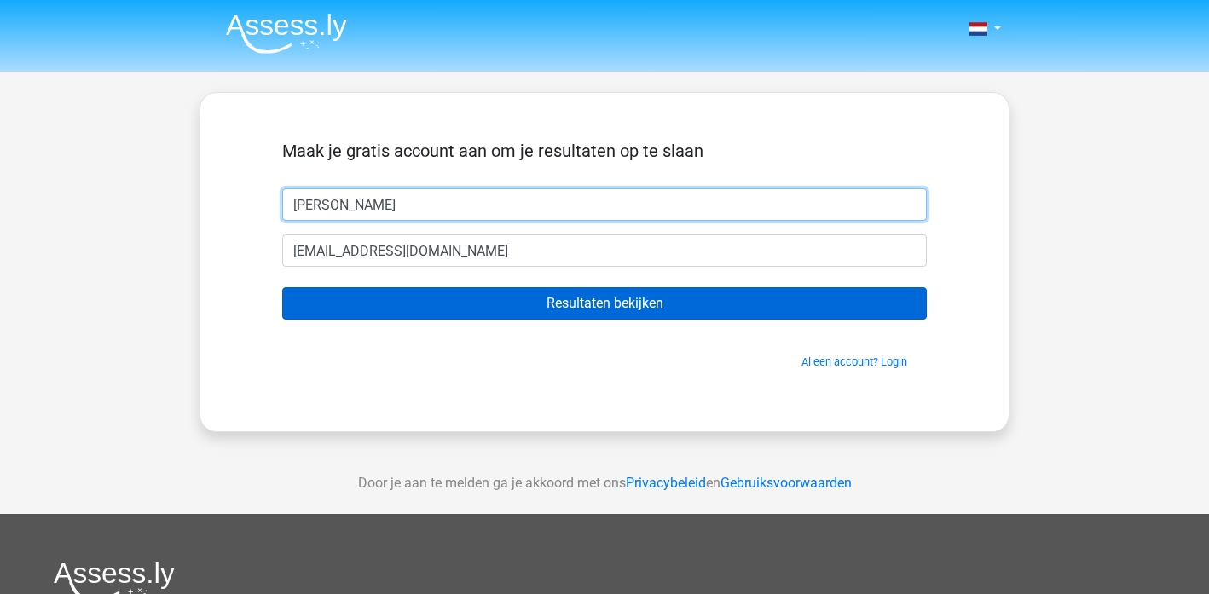
type input "[PERSON_NAME]"
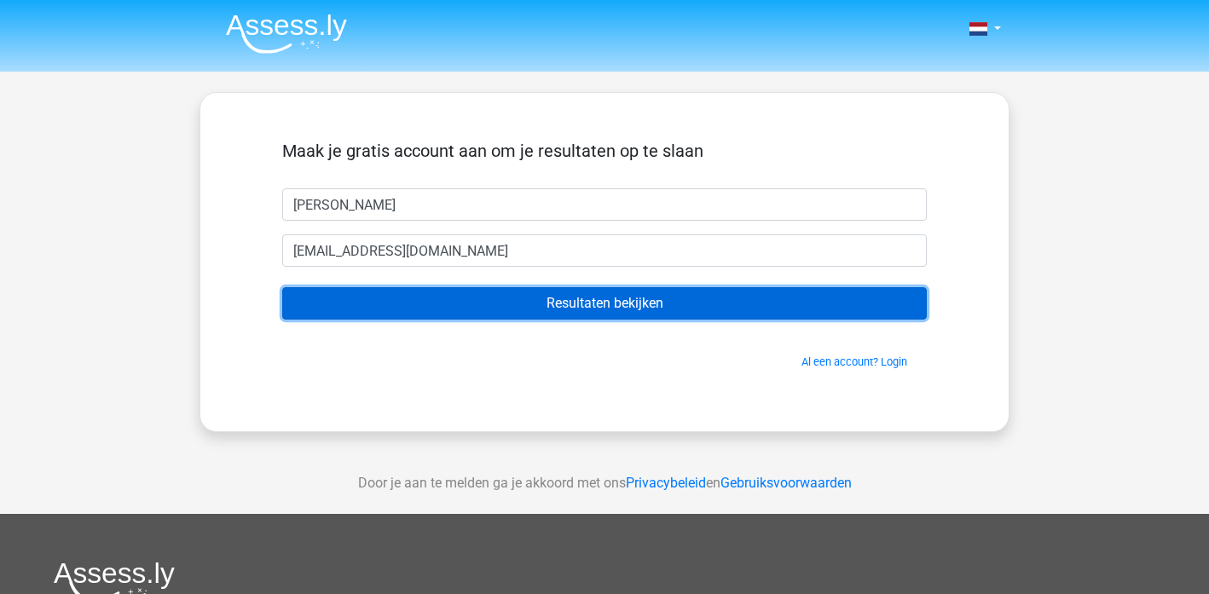
click at [425, 294] on input "Resultaten bekijken" at bounding box center [604, 303] width 645 height 32
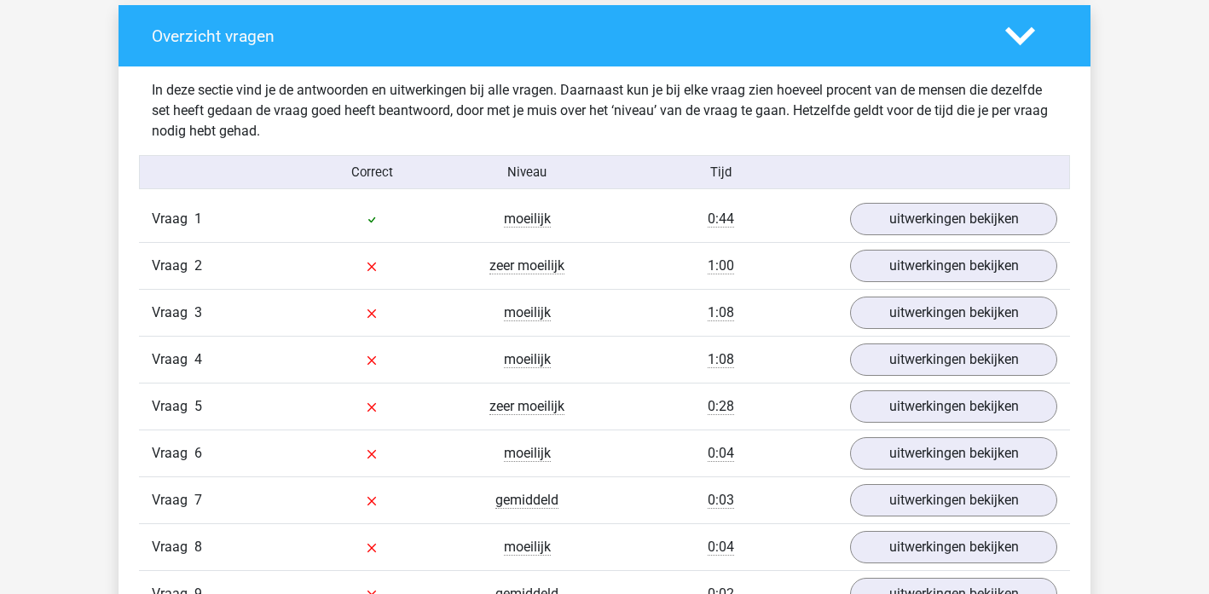
scroll to position [1252, 0]
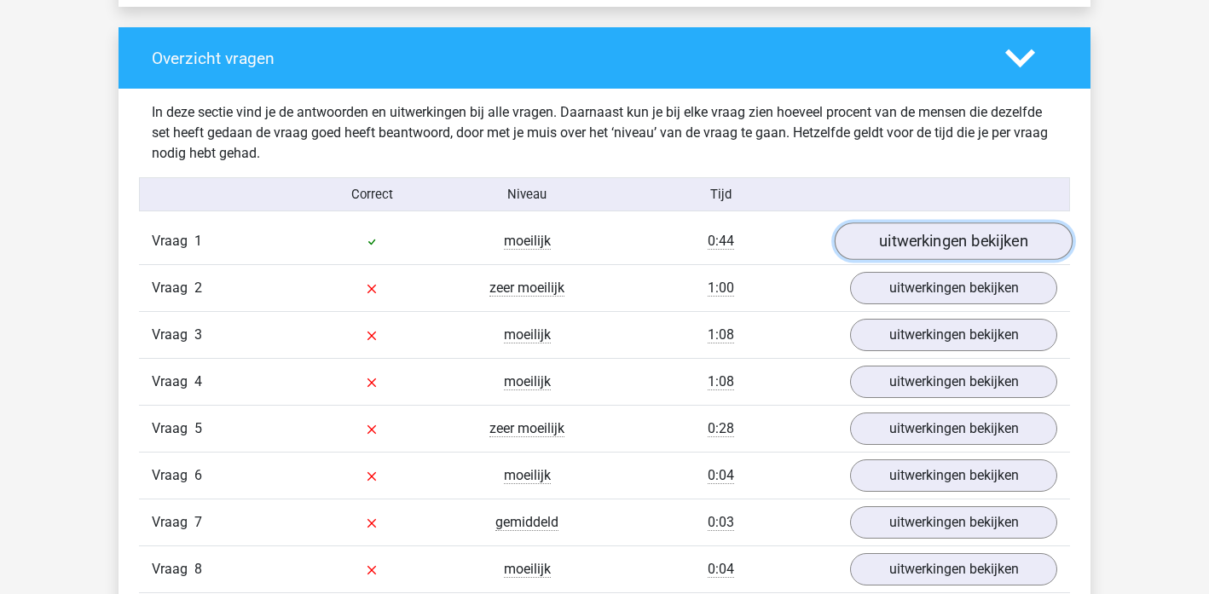
click at [925, 238] on link "uitwerkingen bekijken" at bounding box center [954, 242] width 238 height 38
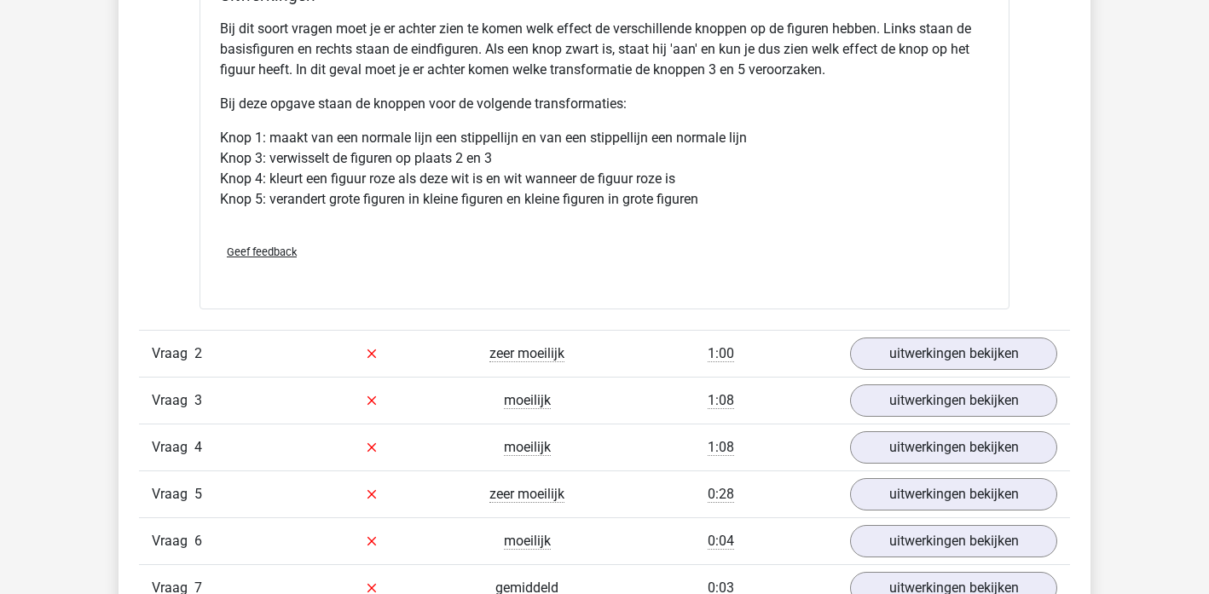
scroll to position [2259, 0]
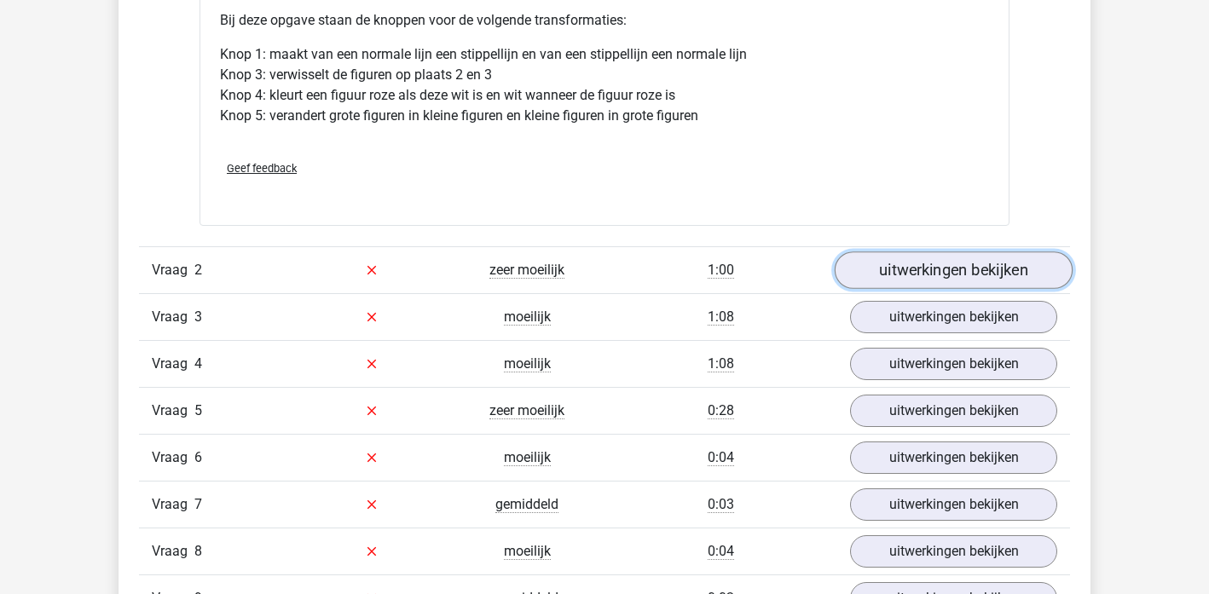
click at [922, 269] on link "uitwerkingen bekijken" at bounding box center [954, 271] width 238 height 38
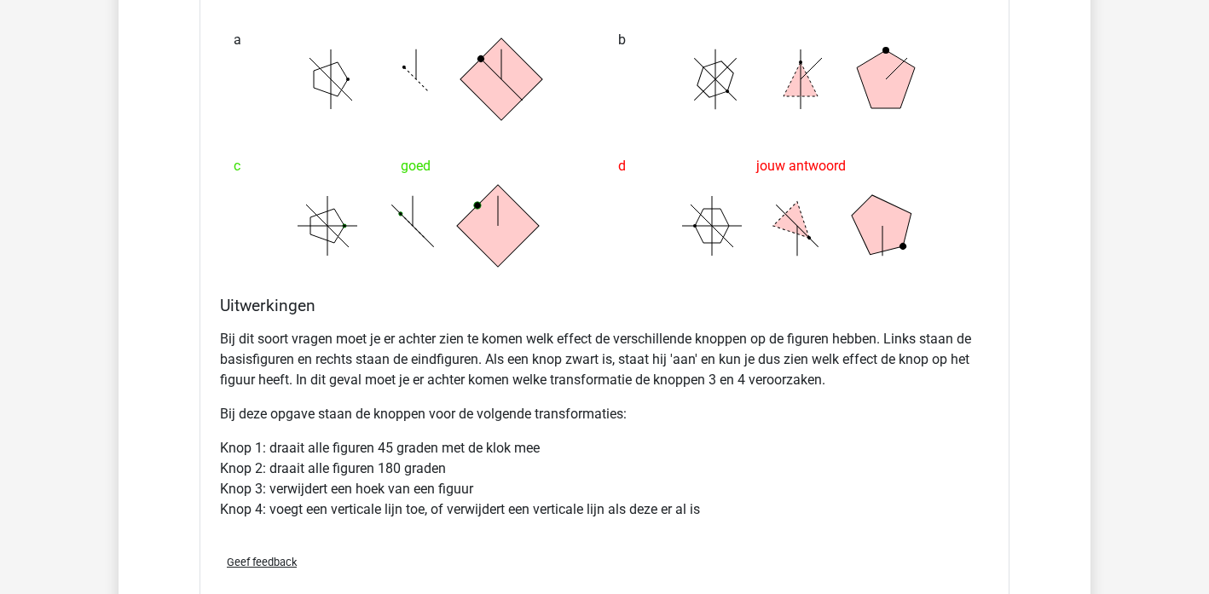
scroll to position [2885, 0]
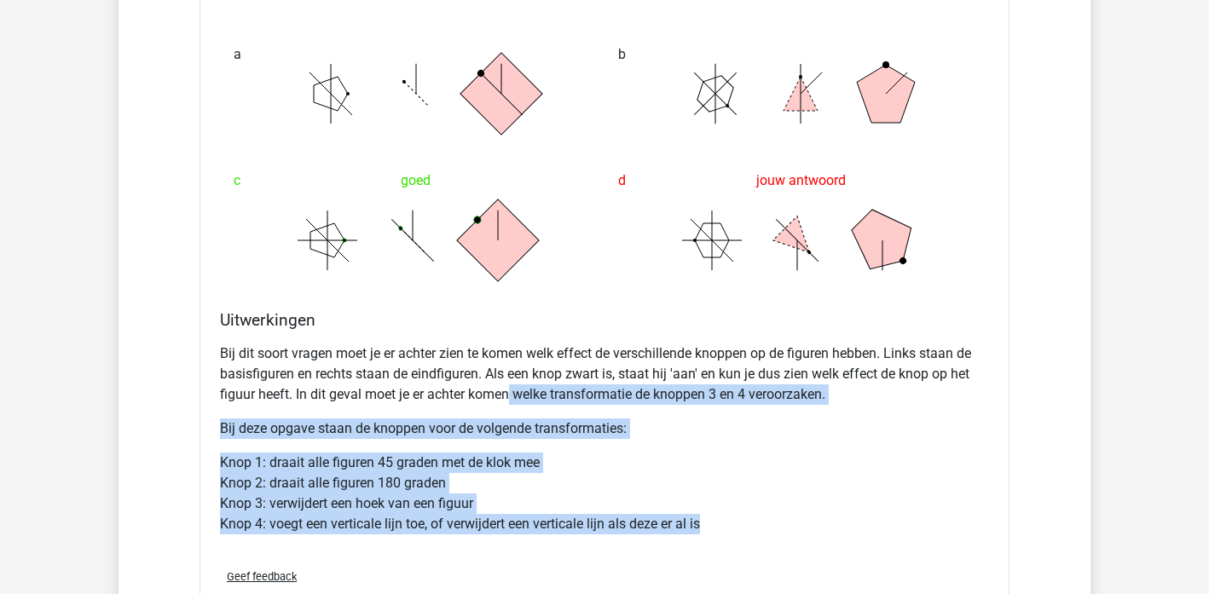
drag, startPoint x: 512, startPoint y: 393, endPoint x: 853, endPoint y: 526, distance: 365.3
click at [853, 526] on div "Bij dit soort vragen moet je er achter zien te komen welk effect de verschillen…" at bounding box center [604, 446] width 769 height 218
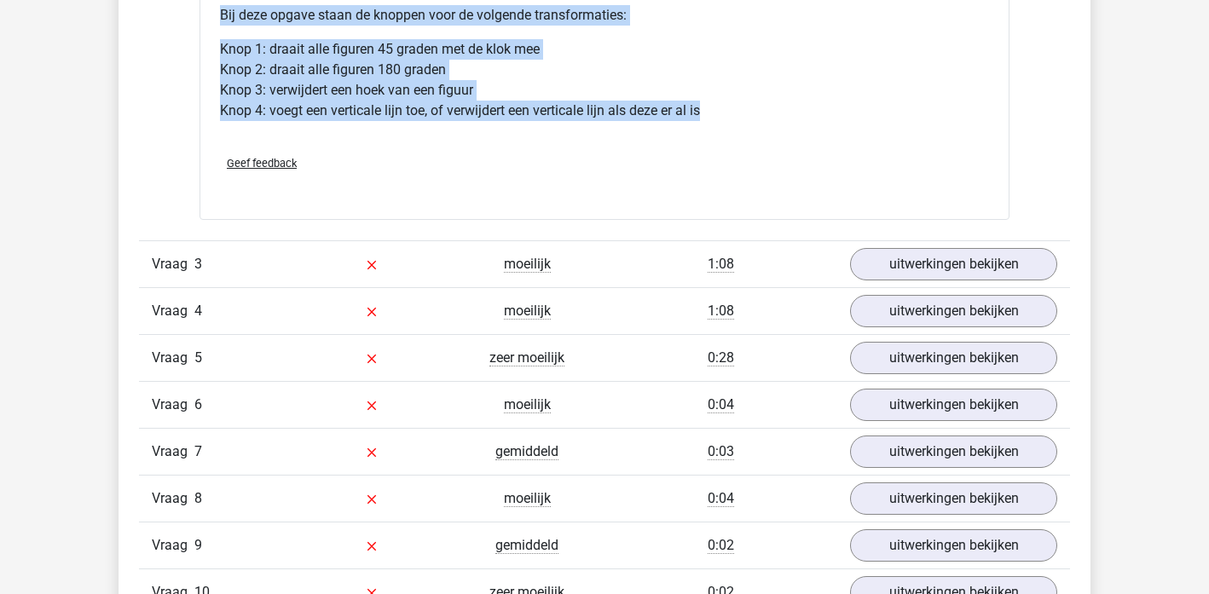
scroll to position [3300, 0]
click at [930, 269] on link "uitwerkingen bekijken" at bounding box center [954, 264] width 238 height 38
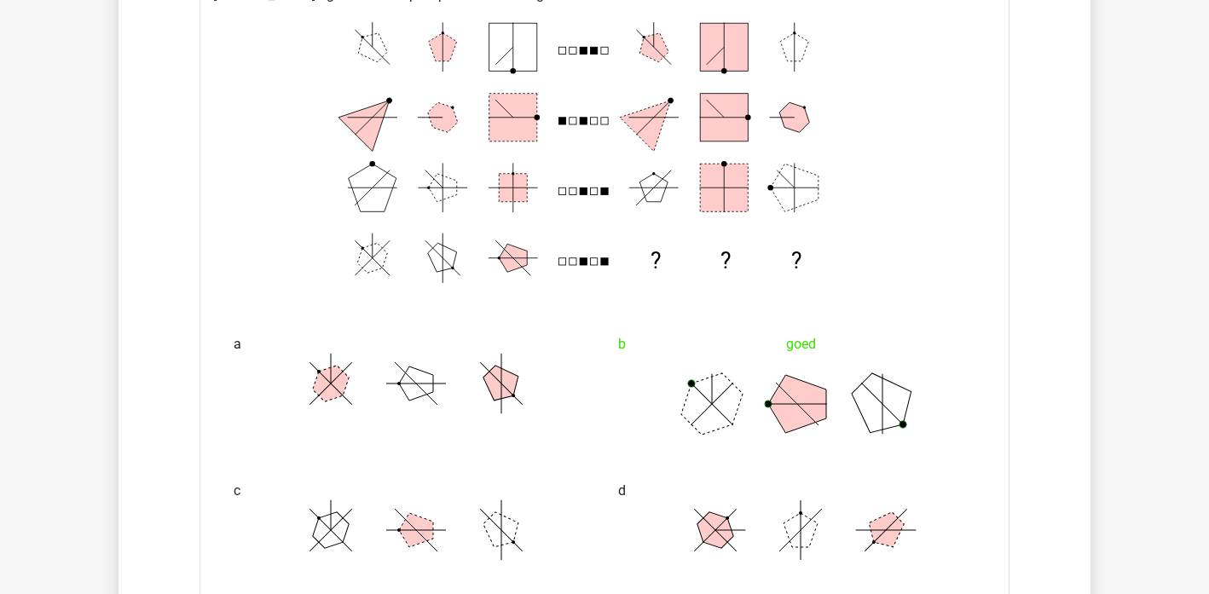
scroll to position [1520, 0]
